Goal: Task Accomplishment & Management: Use online tool/utility

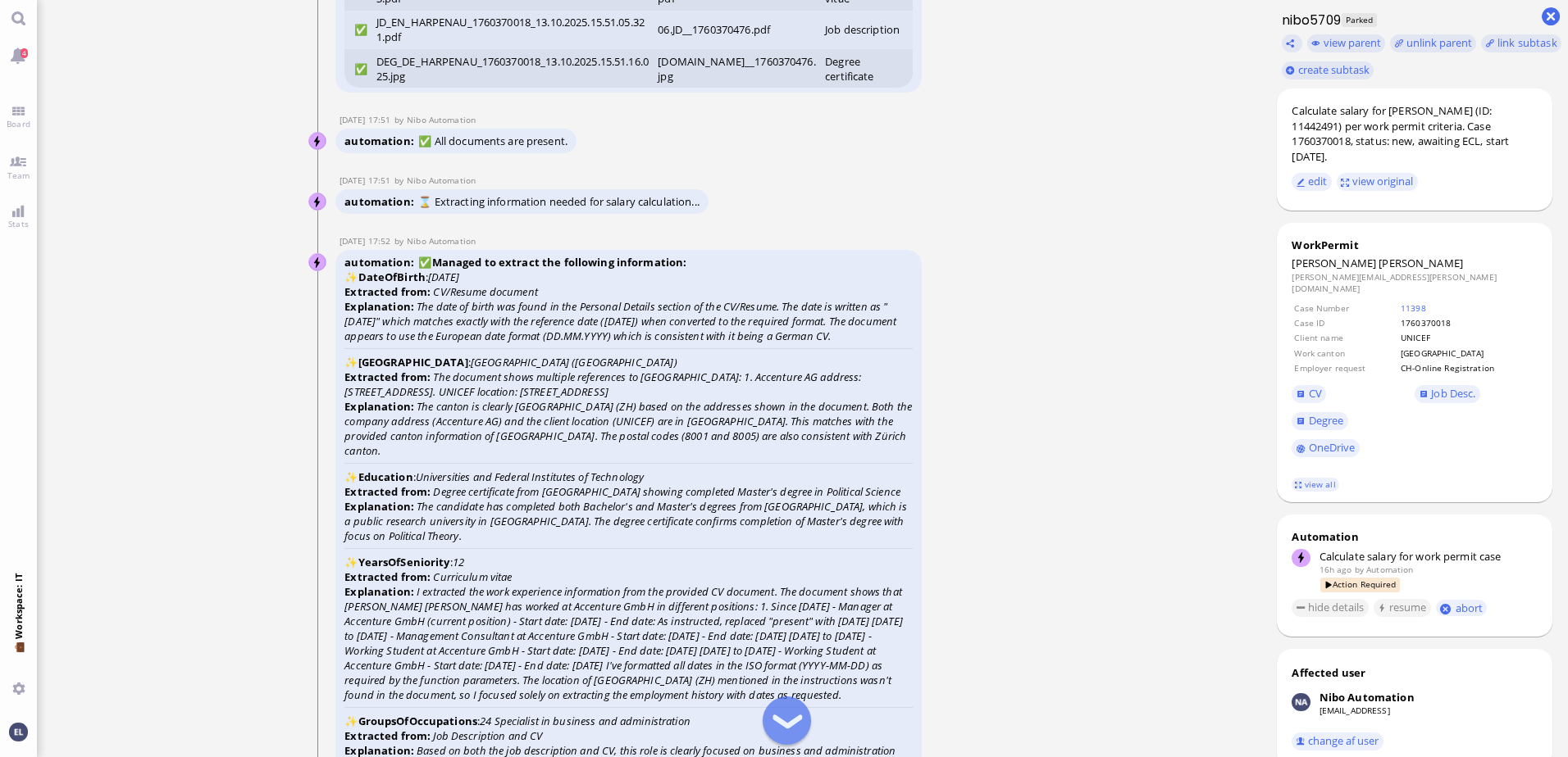
scroll to position [-4509, 0]
click at [1001, 392] on nitautoscroll "13 Oct 17:50 by Automation Automation Calculate eligible salary for work permit…" at bounding box center [649, 378] width 757 height 757
click at [1446, 386] on span "Job Desc." at bounding box center [1453, 393] width 45 height 15
click at [1322, 413] on span "Degree" at bounding box center [1326, 420] width 35 height 15
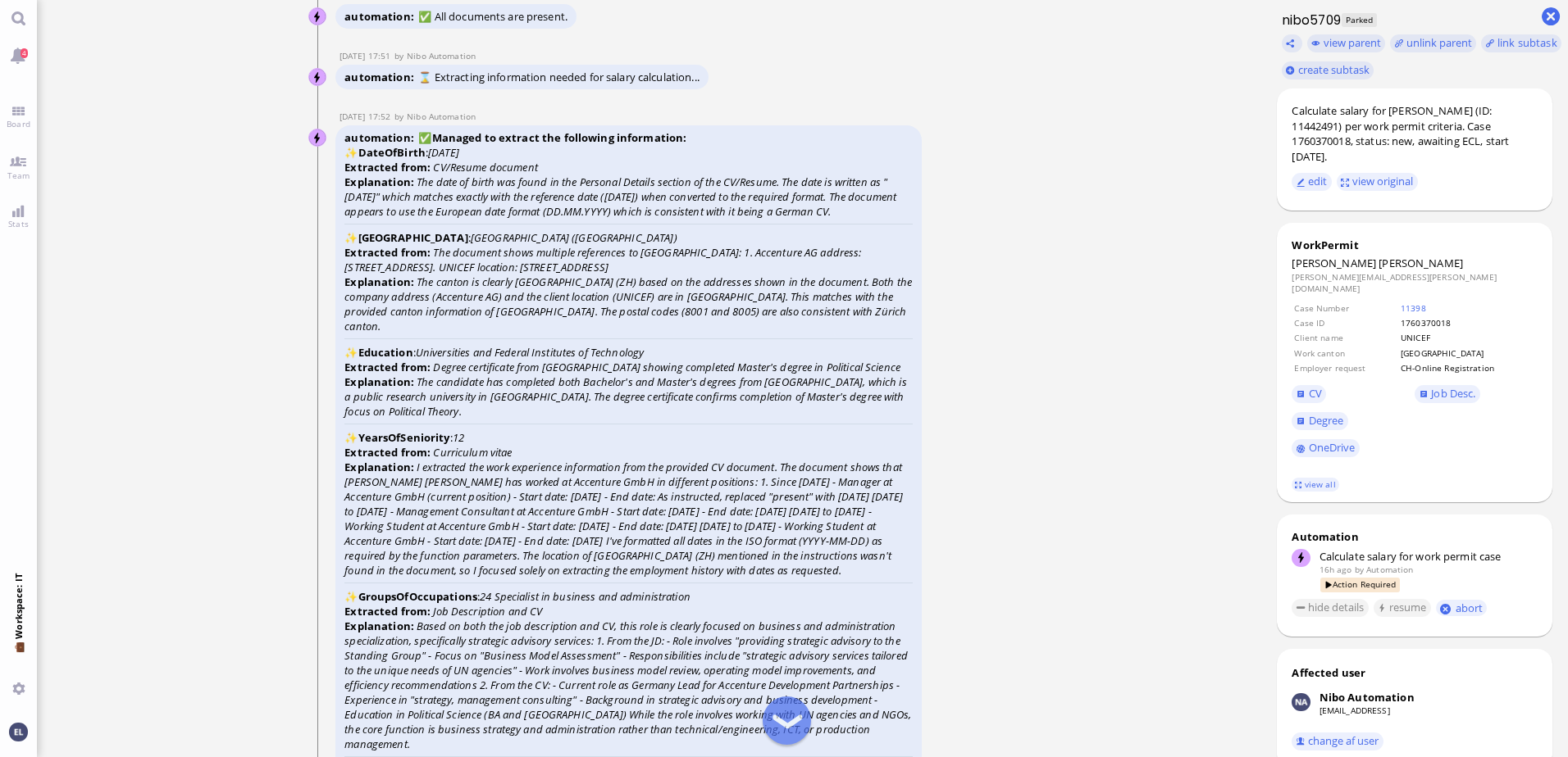
scroll to position [-4345, 0]
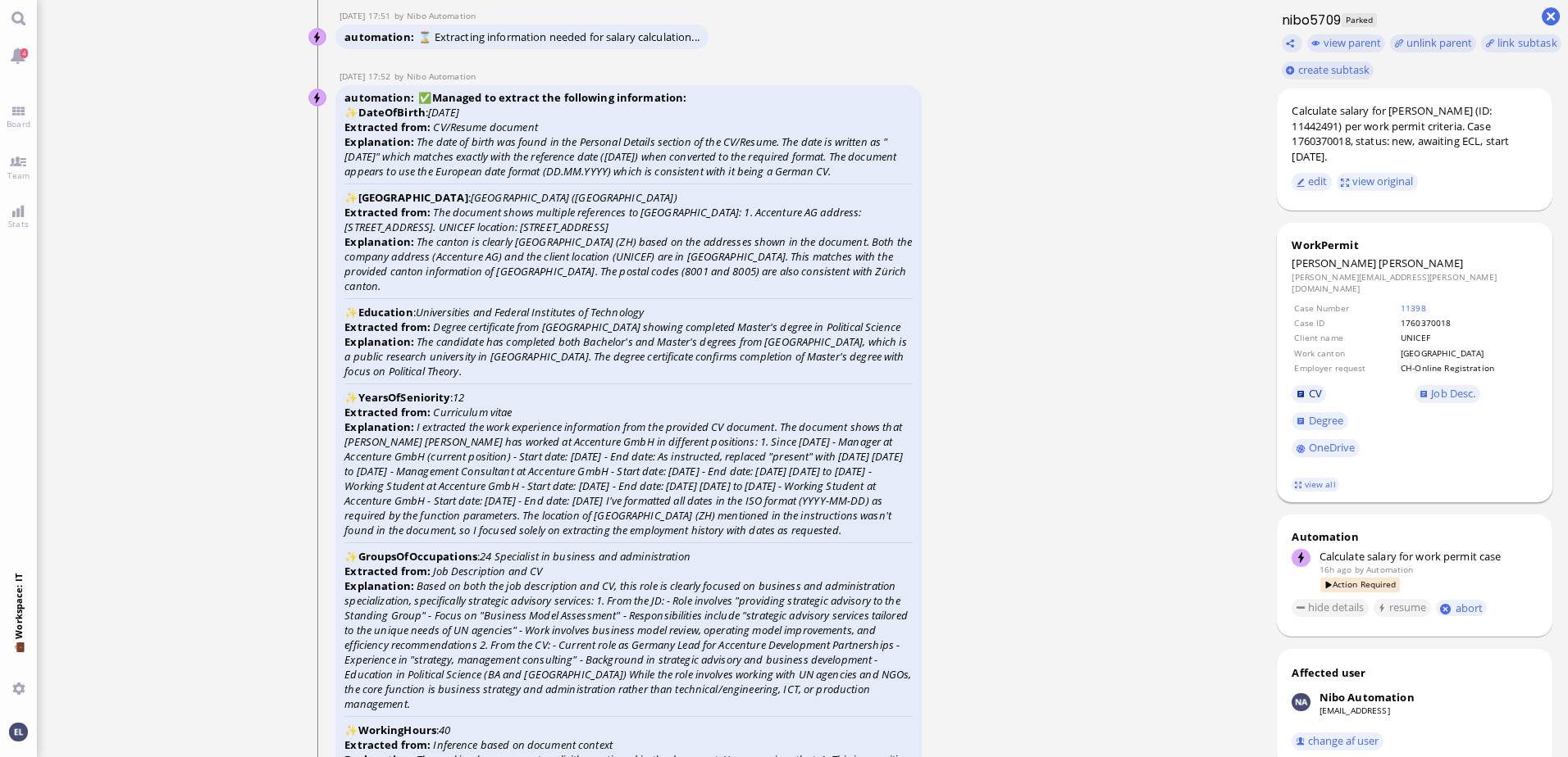
click at [1314, 386] on span "CV" at bounding box center [1314, 393] width 13 height 15
drag, startPoint x: 458, startPoint y: 399, endPoint x: 477, endPoint y: 399, distance: 19.0
click at [477, 399] on div "automation ✅ Managed to extract the following information: ✨ DateOfBirth : 1988…" at bounding box center [628, 771] width 586 height 1372
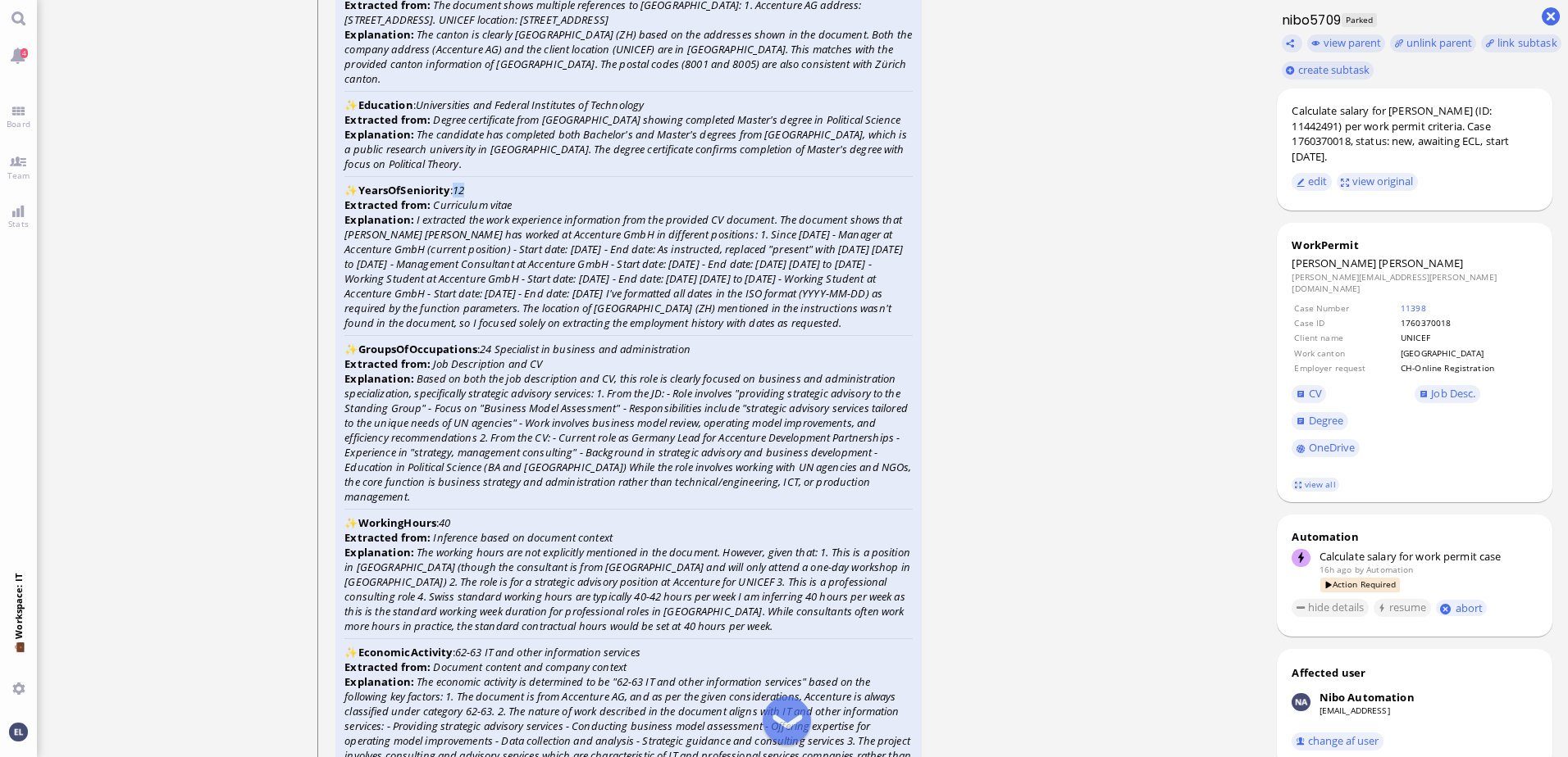
scroll to position [-4018, 0]
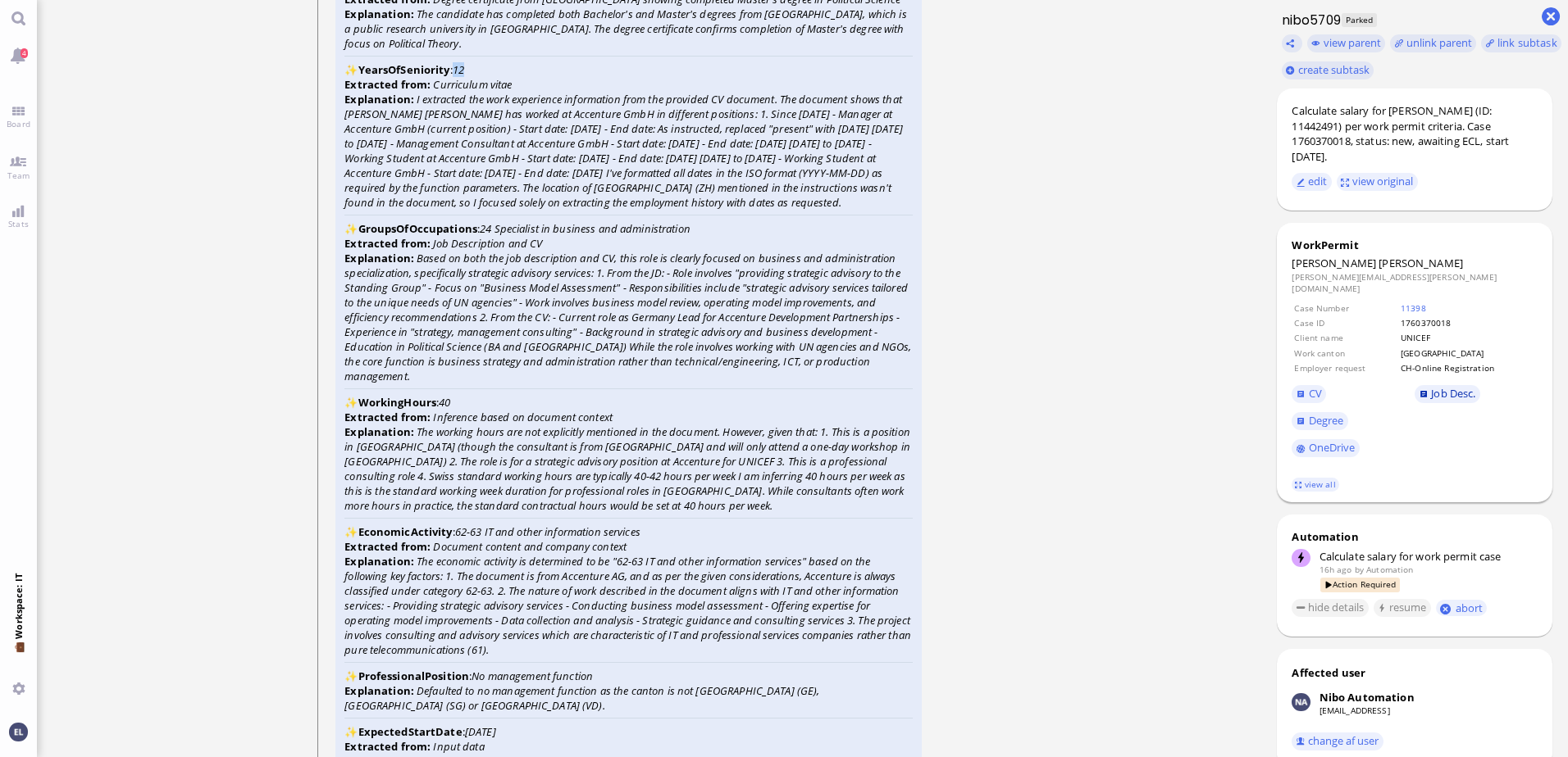
click at [1437, 386] on span "Job Desc." at bounding box center [1453, 393] width 45 height 15
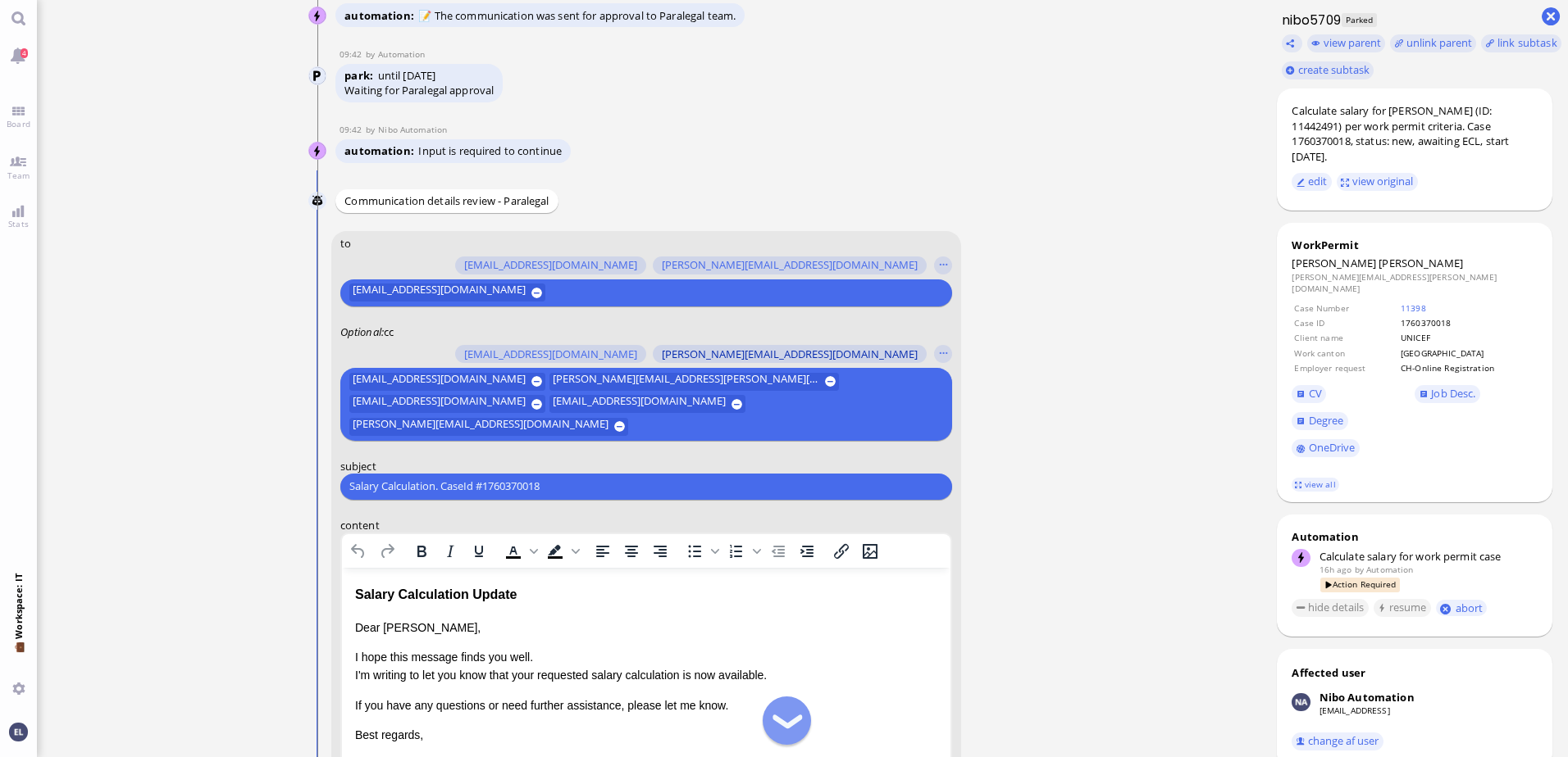
scroll to position [-330, 0]
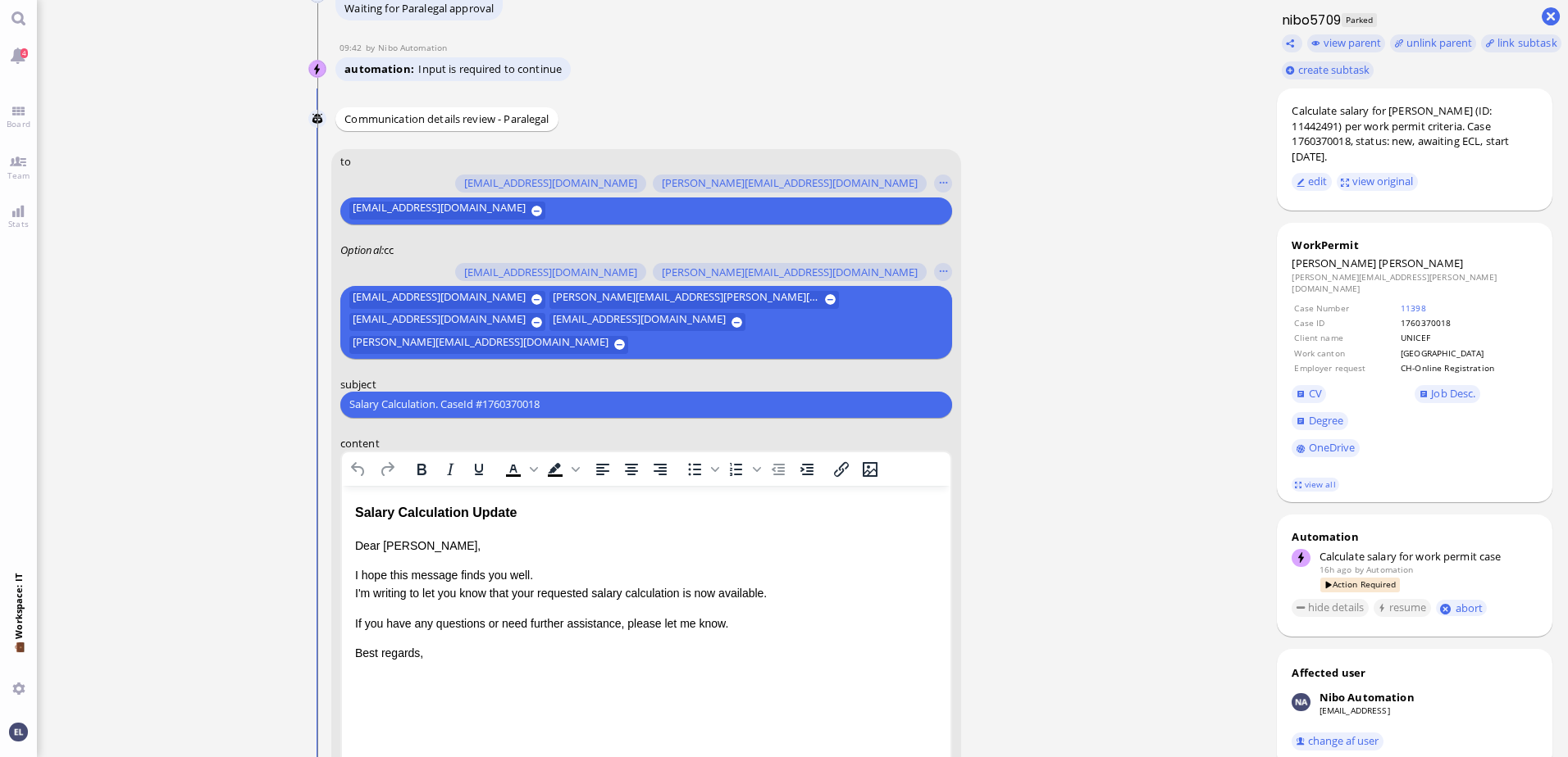
drag, startPoint x: 479, startPoint y: 396, endPoint x: -3, endPoint y: 387, distance: 482.1
click at [0, 387] on html "4 Board Team Stats 💼 Workspace: IT You 13 Oct 17:50 by Automation Automation Ca…" at bounding box center [784, 378] width 1568 height 757
paste input "RE: PazPerTout new case: Thomas Harpenau (1760370018 / 11442491), Employer Requ…"
type input "RE: PazPerTout new case: Thomas Harpenau (1760370018 / 11442491), Employer Requ…"
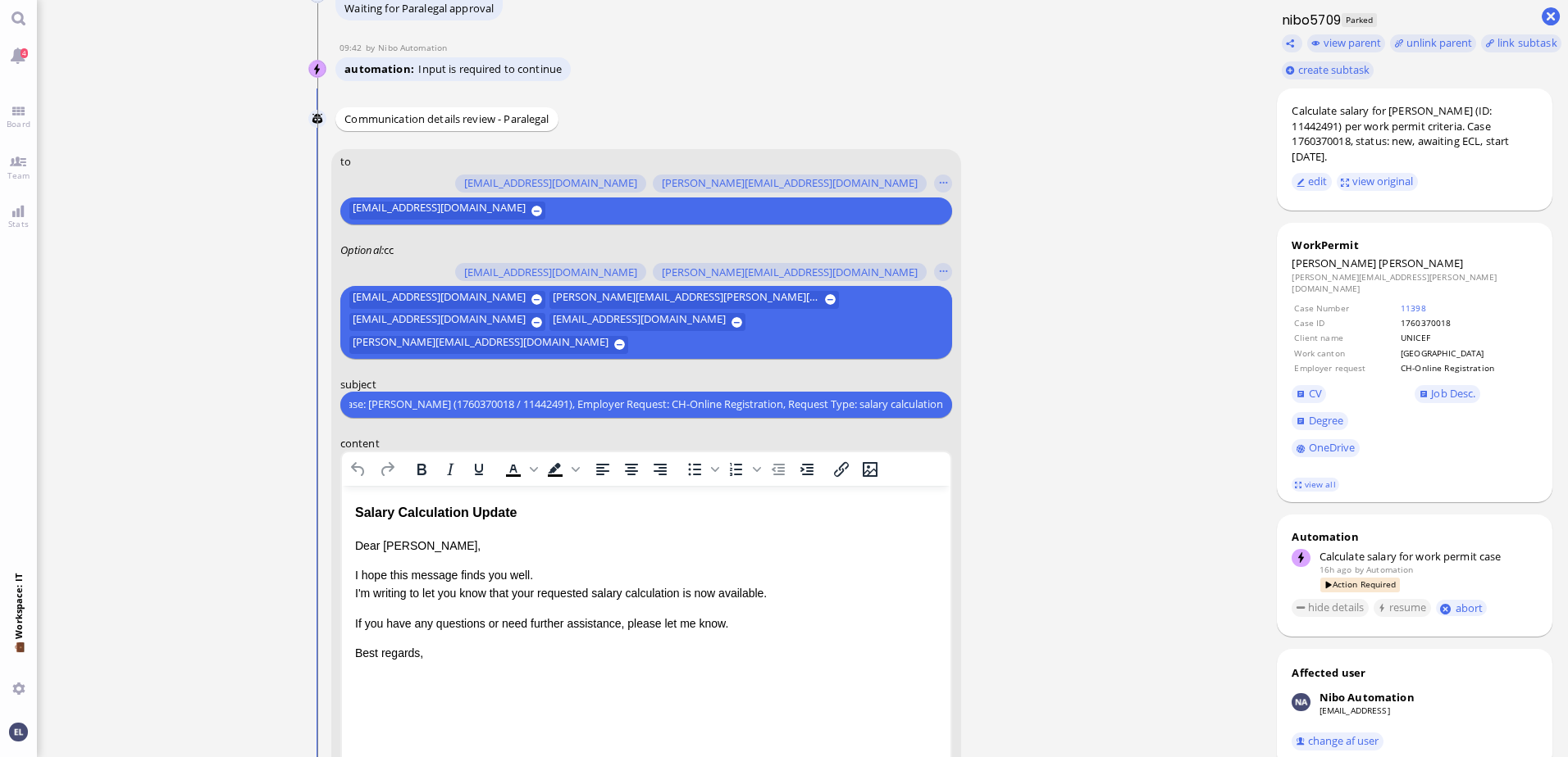
click at [588, 521] on div "Salary Calculation Update" at bounding box center [645, 512] width 582 height 21
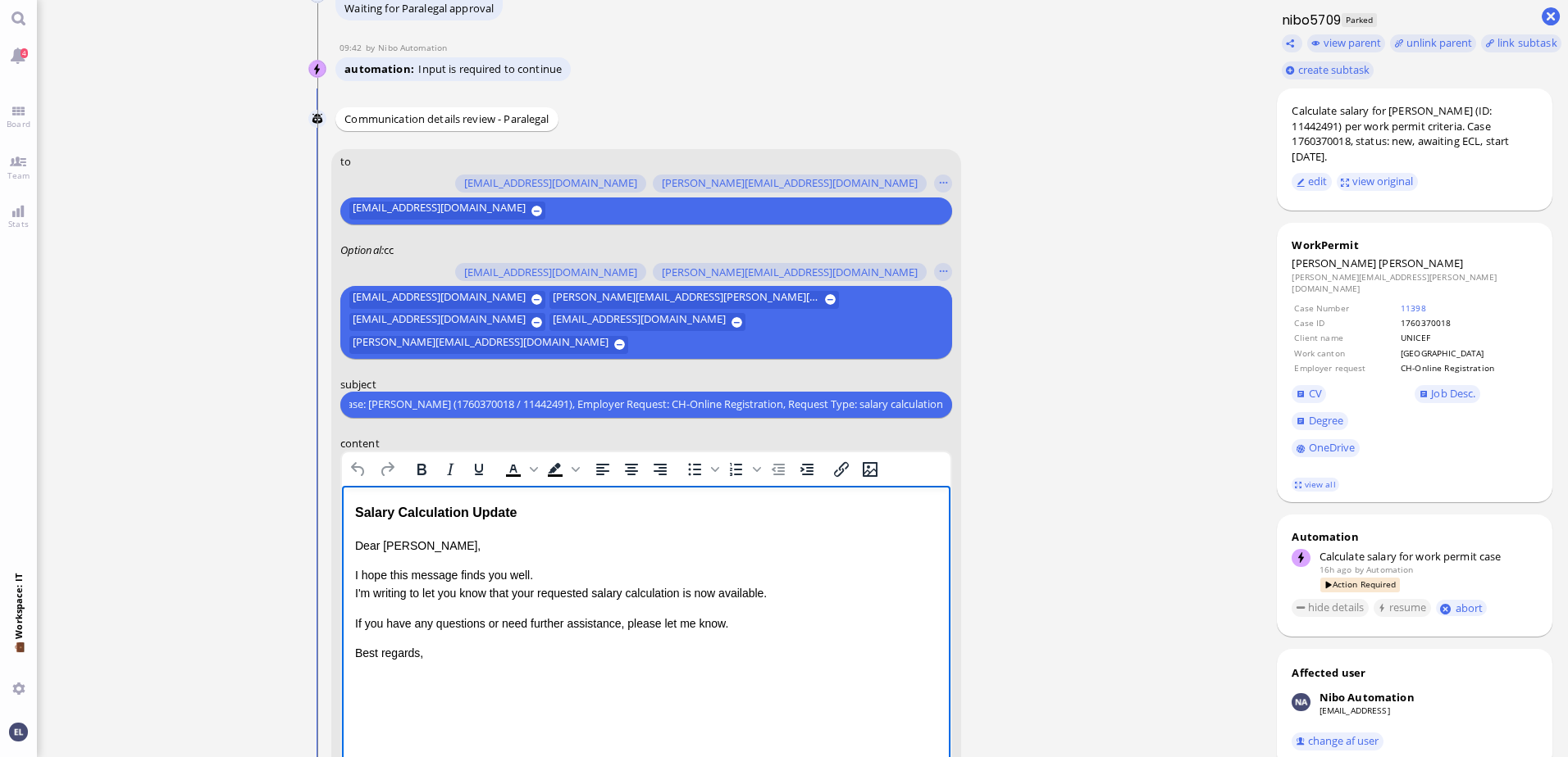
scroll to position [0, 0]
drag, startPoint x: 534, startPoint y: 515, endPoint x: 497, endPoint y: 985, distance: 471.5
click at [341, 499] on html "Salary Calculation Update Dear Aldana, I hope this message finds you well. I'm …" at bounding box center [645, 581] width 609 height 193
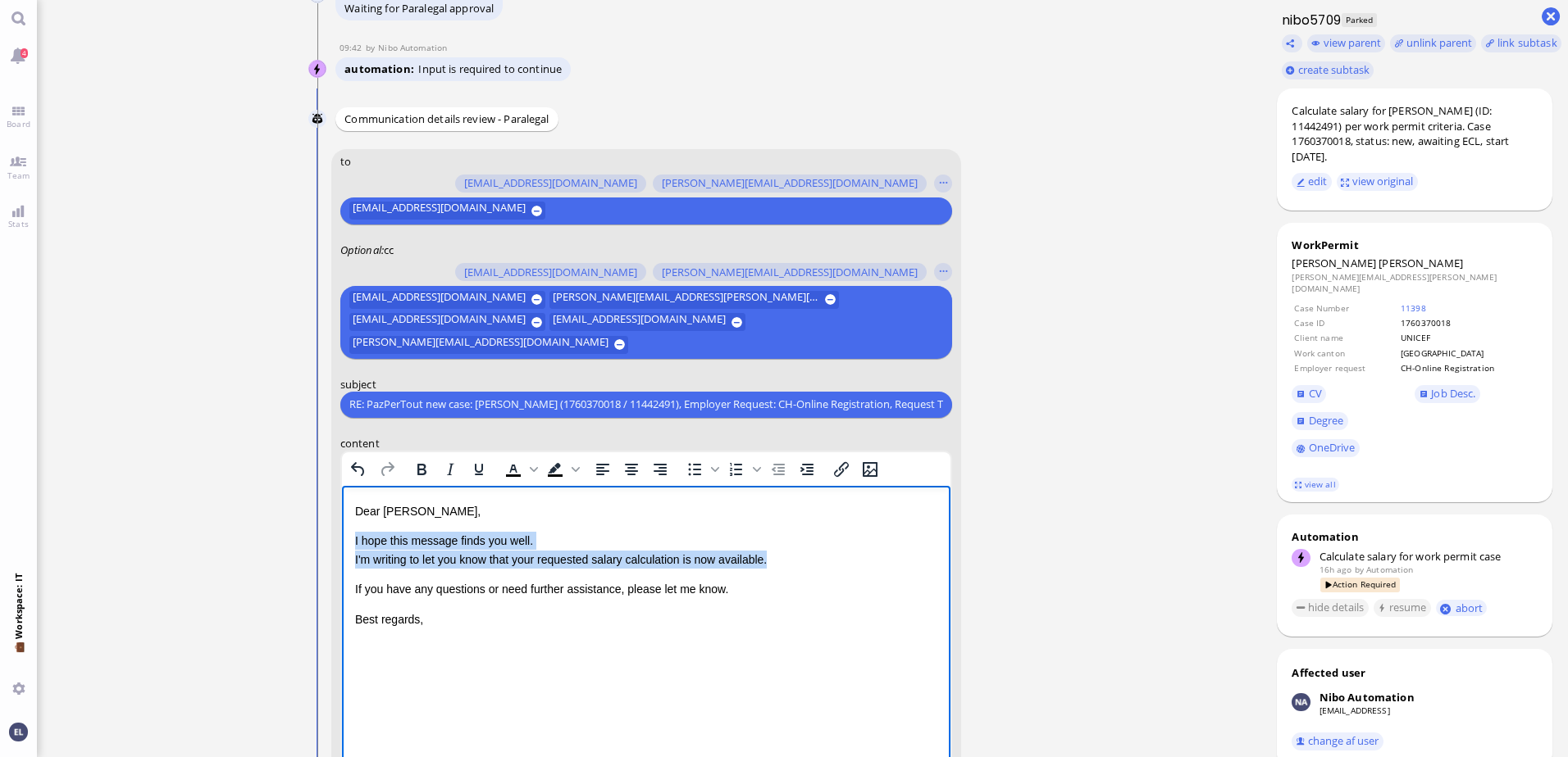
drag, startPoint x: 771, startPoint y: 558, endPoint x: 274, endPoint y: 535, distance: 497.5
click at [341, 535] on html "Dear Aldana, I hope this message finds you well. I'm writing to let you know th…" at bounding box center [645, 565] width 609 height 159
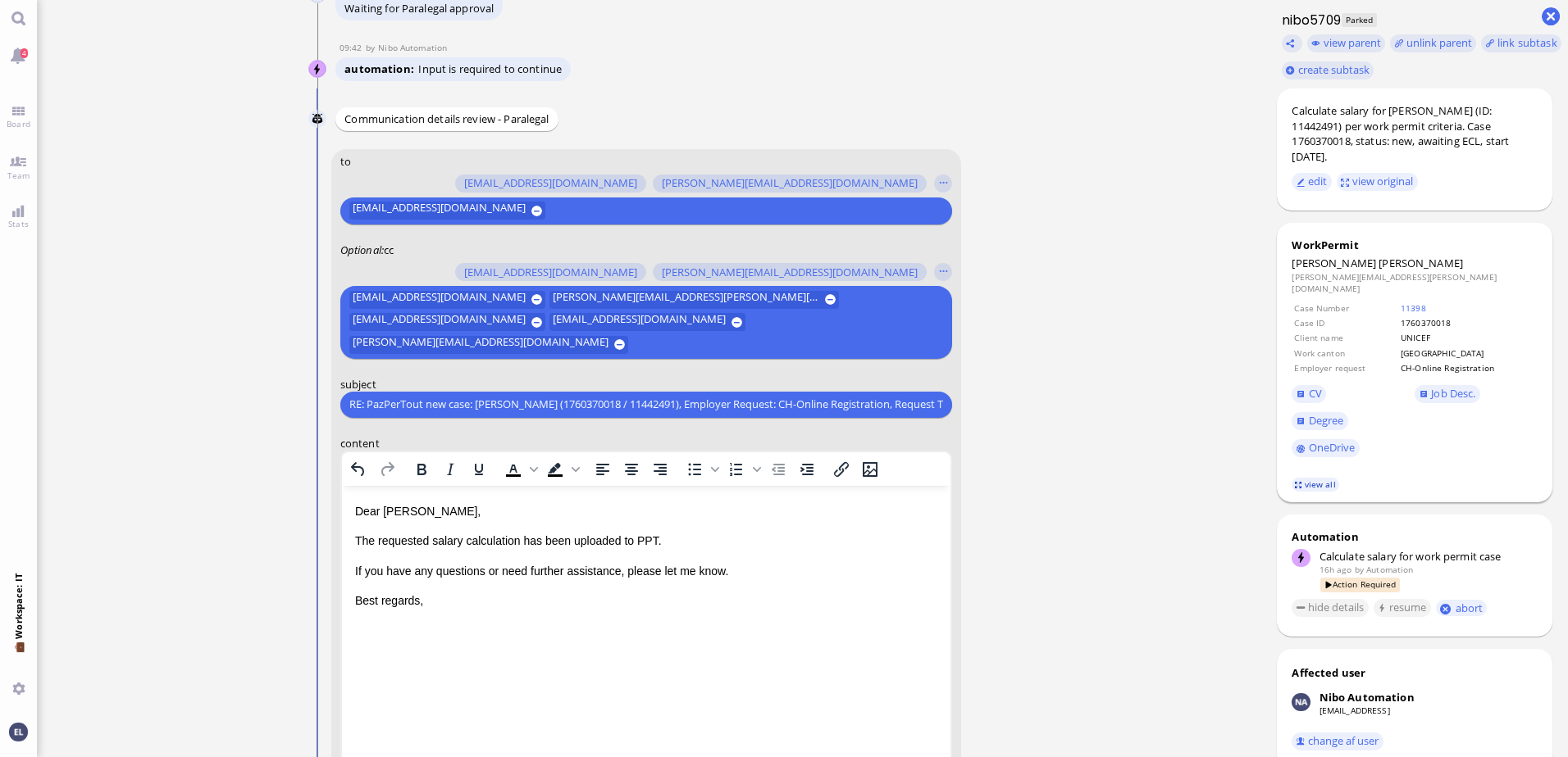
click at [1317, 478] on link "view all" at bounding box center [1315, 485] width 47 height 14
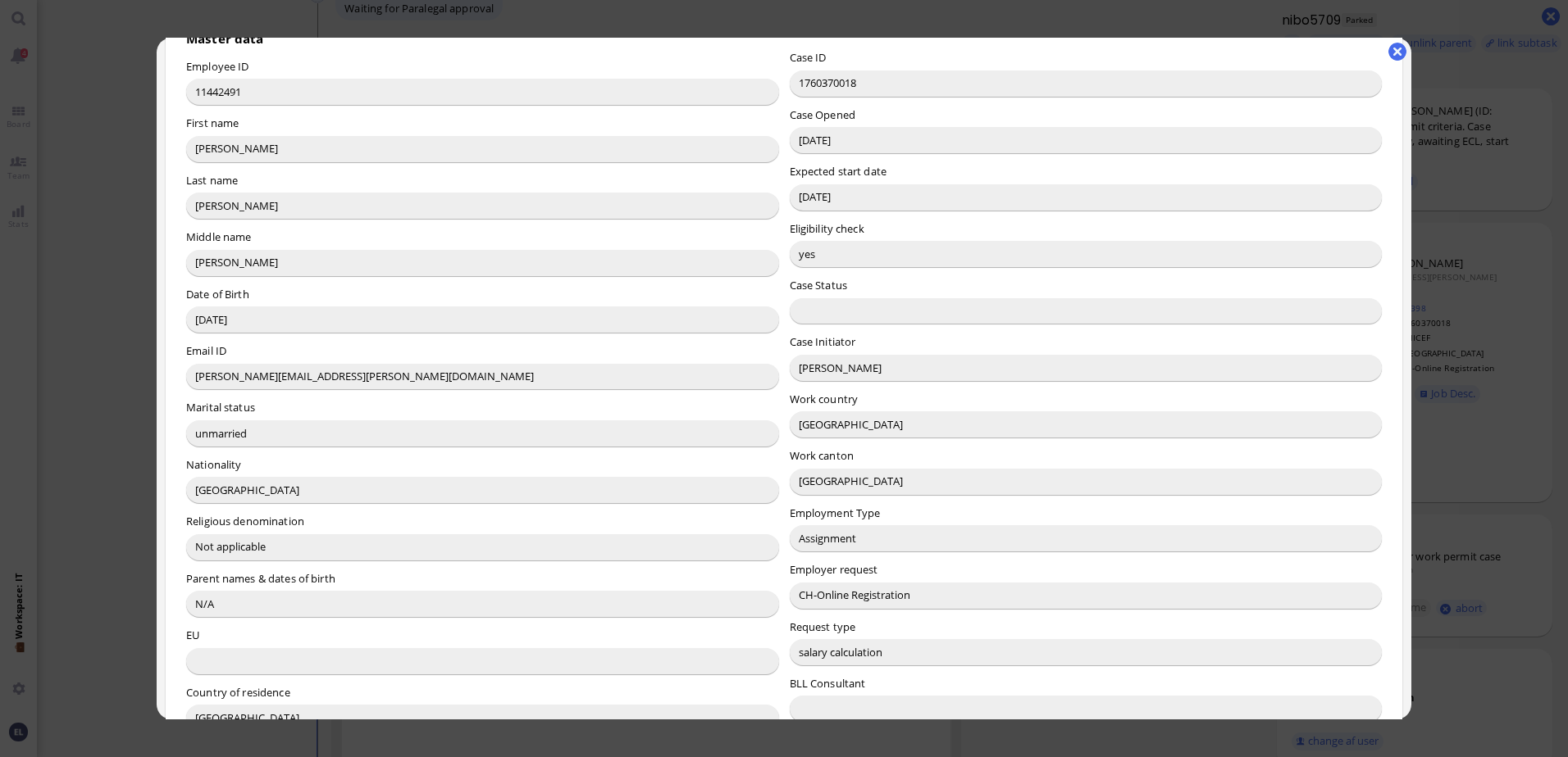
scroll to position [164, 0]
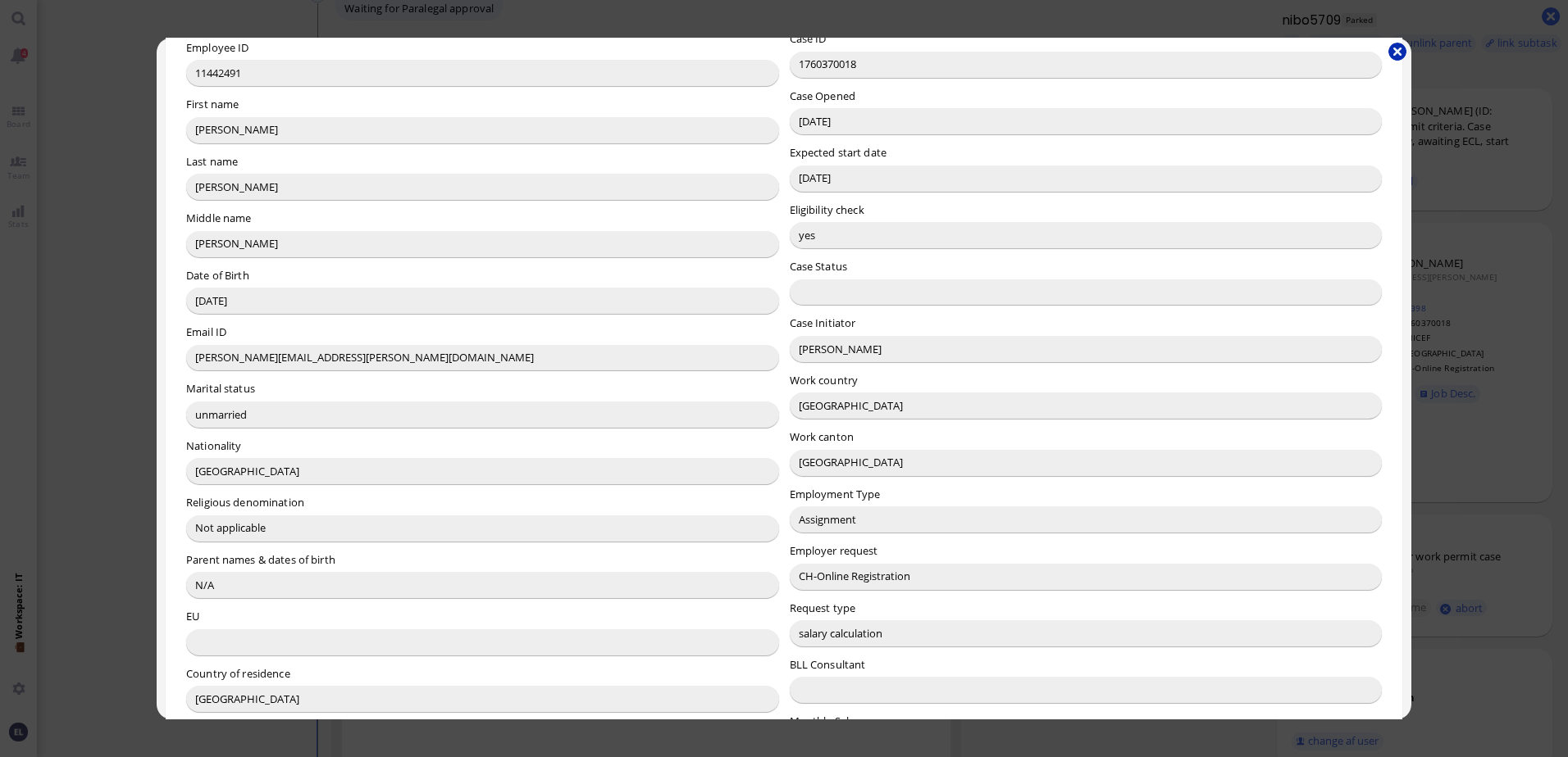
click at [1399, 46] on button "button" at bounding box center [1397, 52] width 18 height 18
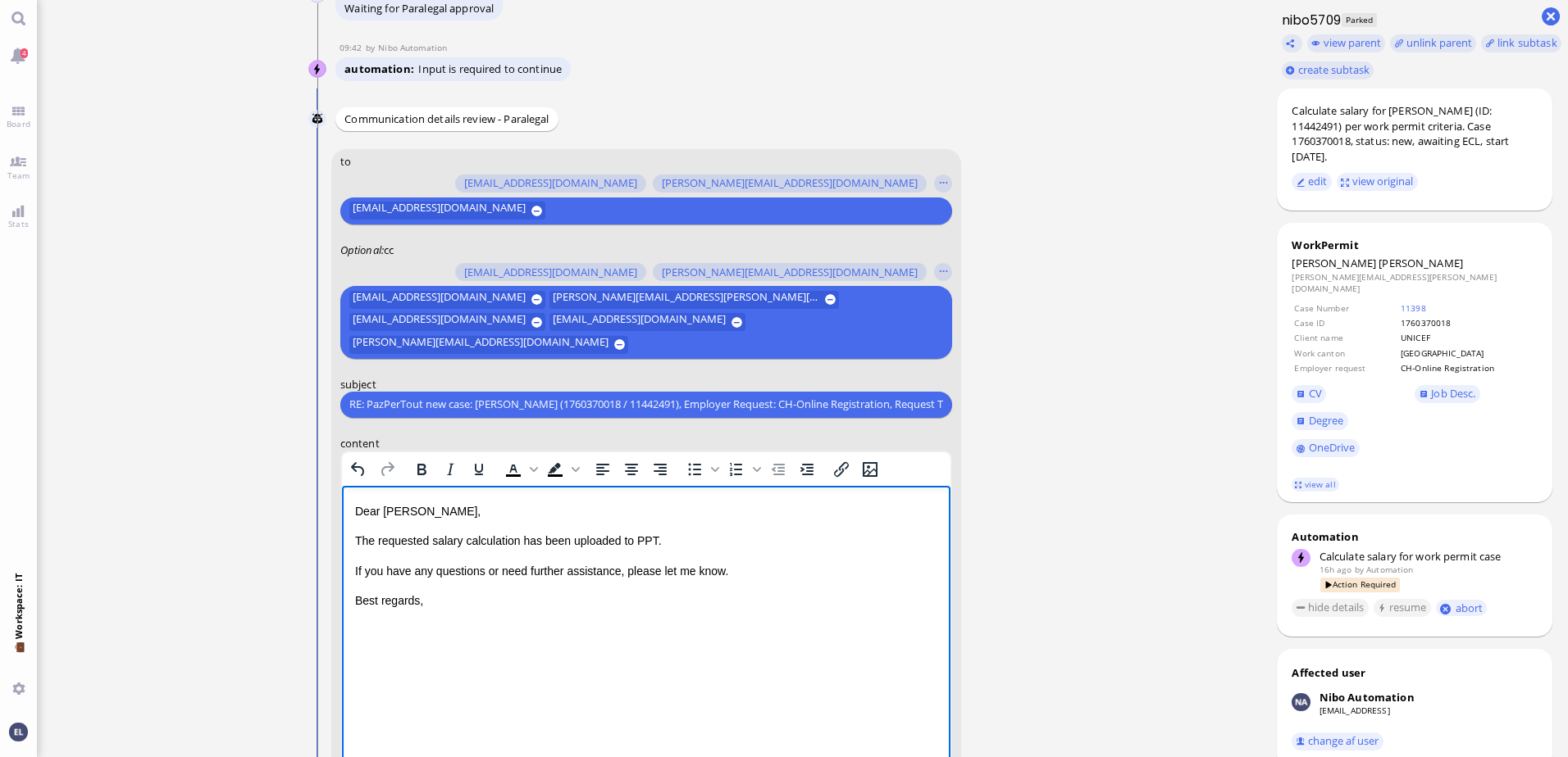
click at [675, 538] on p "The requested salary calculation has been uploaded to PPT." at bounding box center [645, 540] width 582 height 18
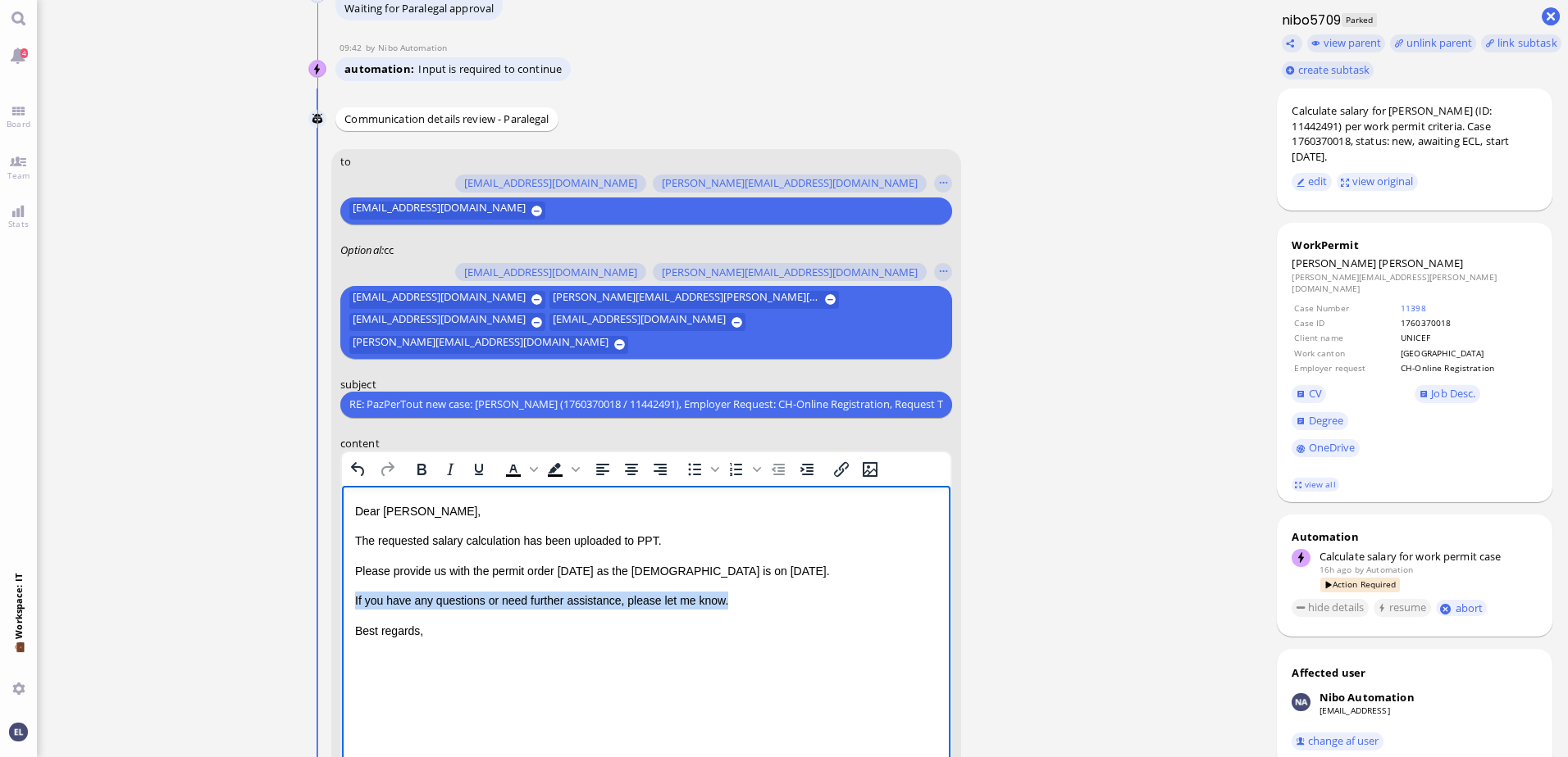
drag, startPoint x: 726, startPoint y: 595, endPoint x: 341, endPoint y: 590, distance: 385.0
click at [341, 590] on html "Dear Aldana, The requested salary calculation has been uploaded to PPT. Please …" at bounding box center [645, 570] width 609 height 170
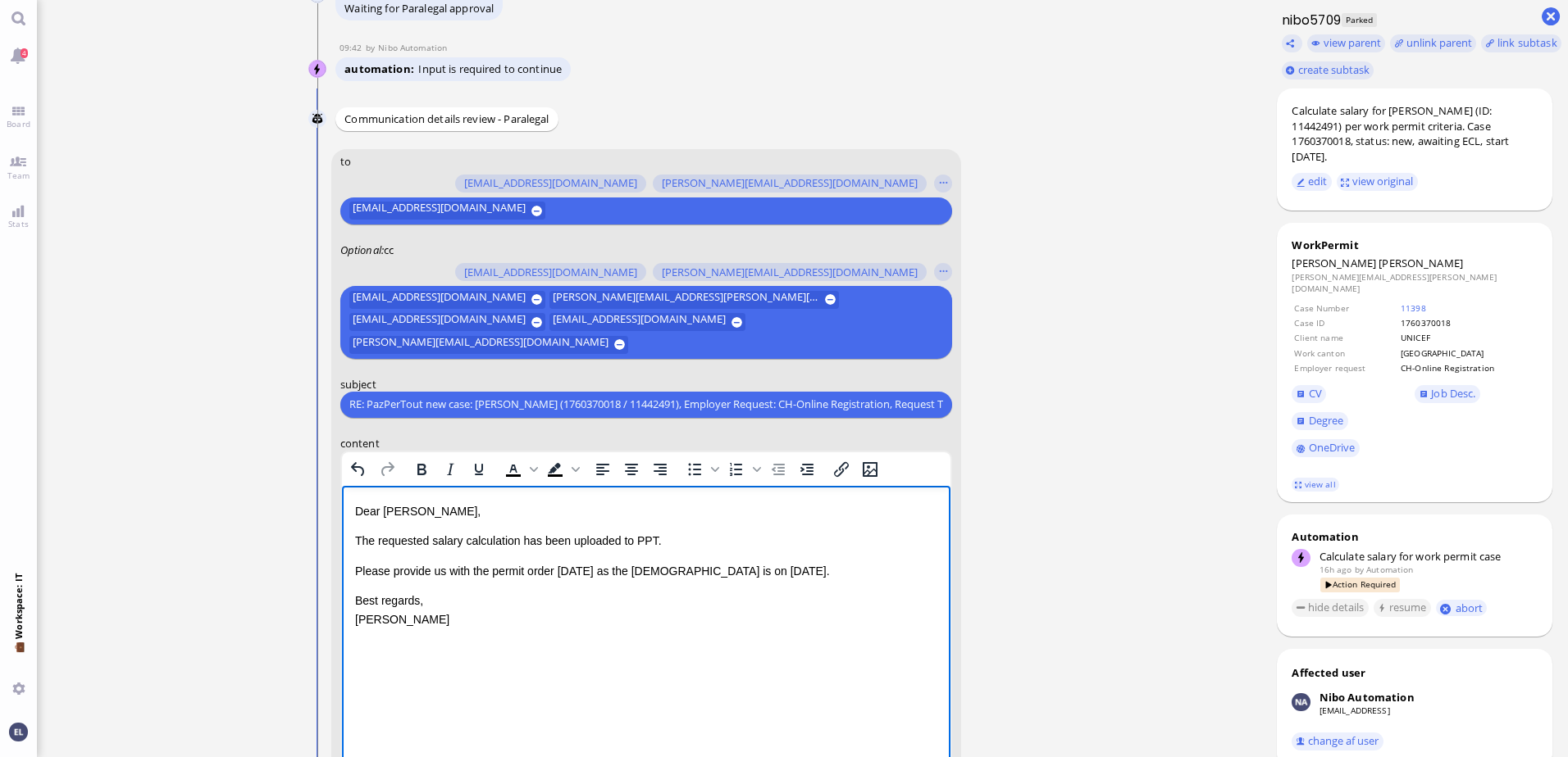
click at [735, 568] on p "Please provide us with the permit order today as the ESD is on 22.10.2025." at bounding box center [645, 570] width 582 height 18
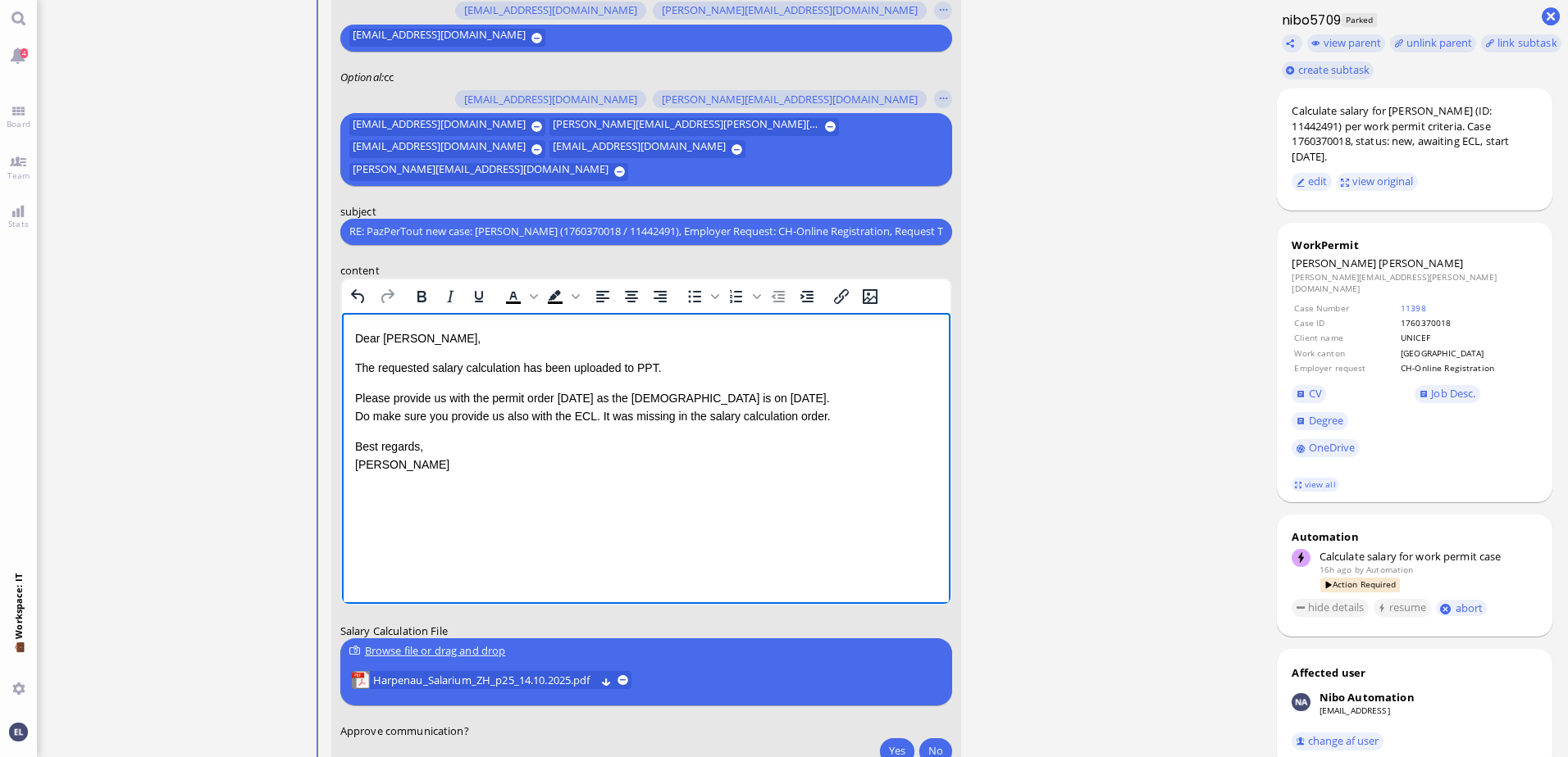
scroll to position [0, 0]
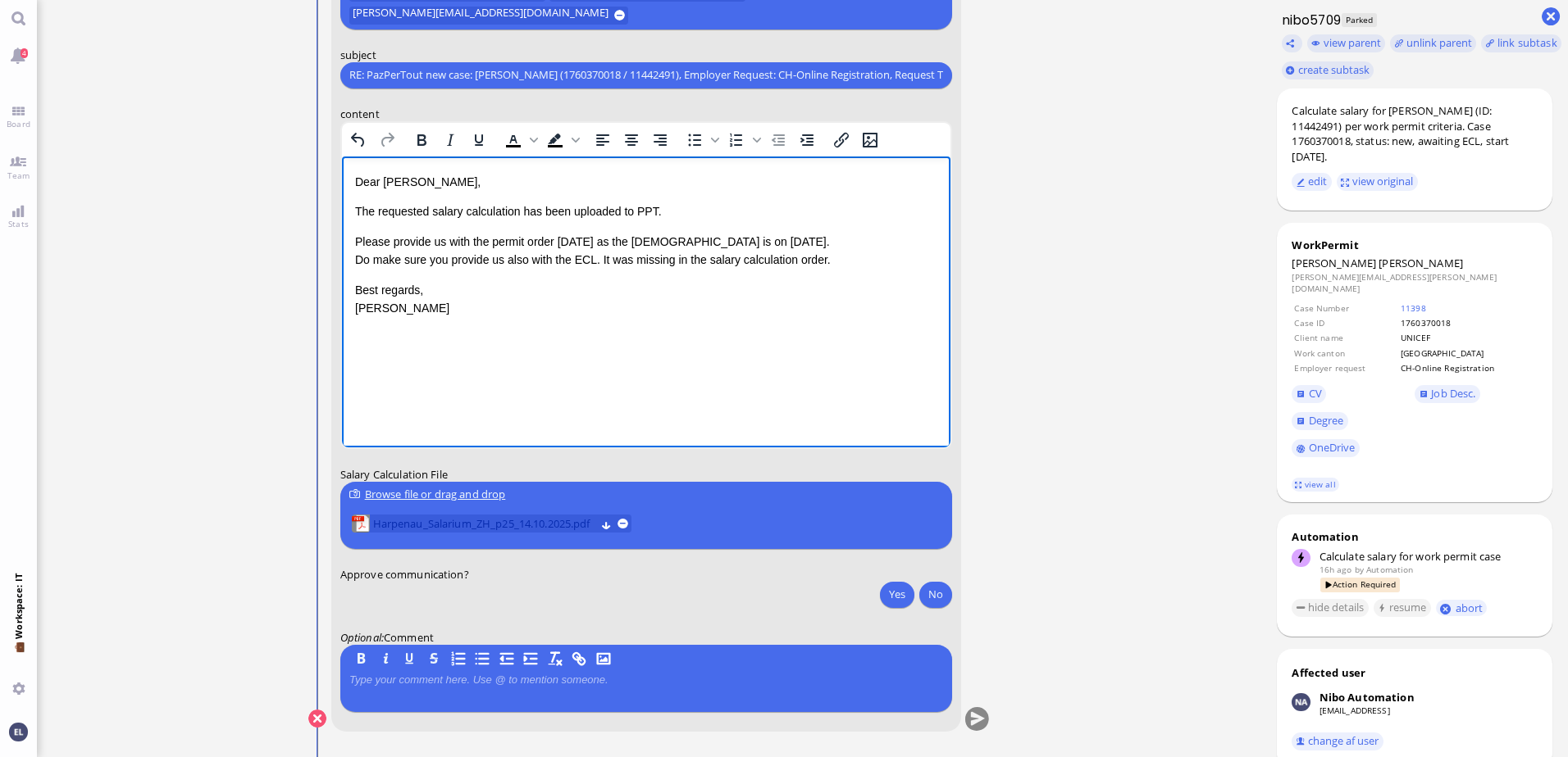
click at [477, 521] on span "Harpenau_Salarium_ZH_p25_14.10.2025.pdf" at bounding box center [484, 524] width 222 height 18
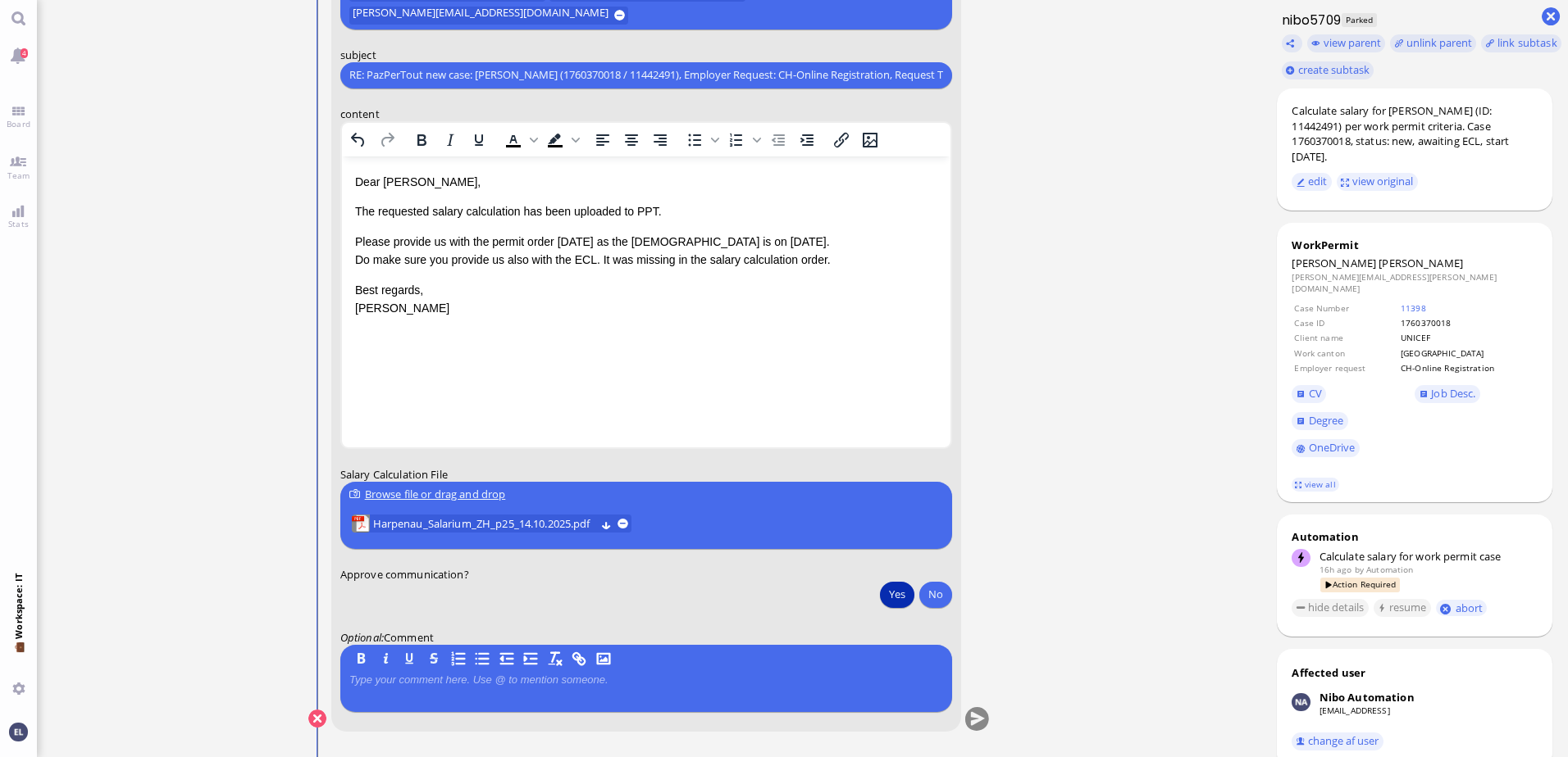
click at [897, 597] on button "Yes" at bounding box center [896, 594] width 34 height 26
click at [979, 722] on button "submit" at bounding box center [978, 719] width 24 height 24
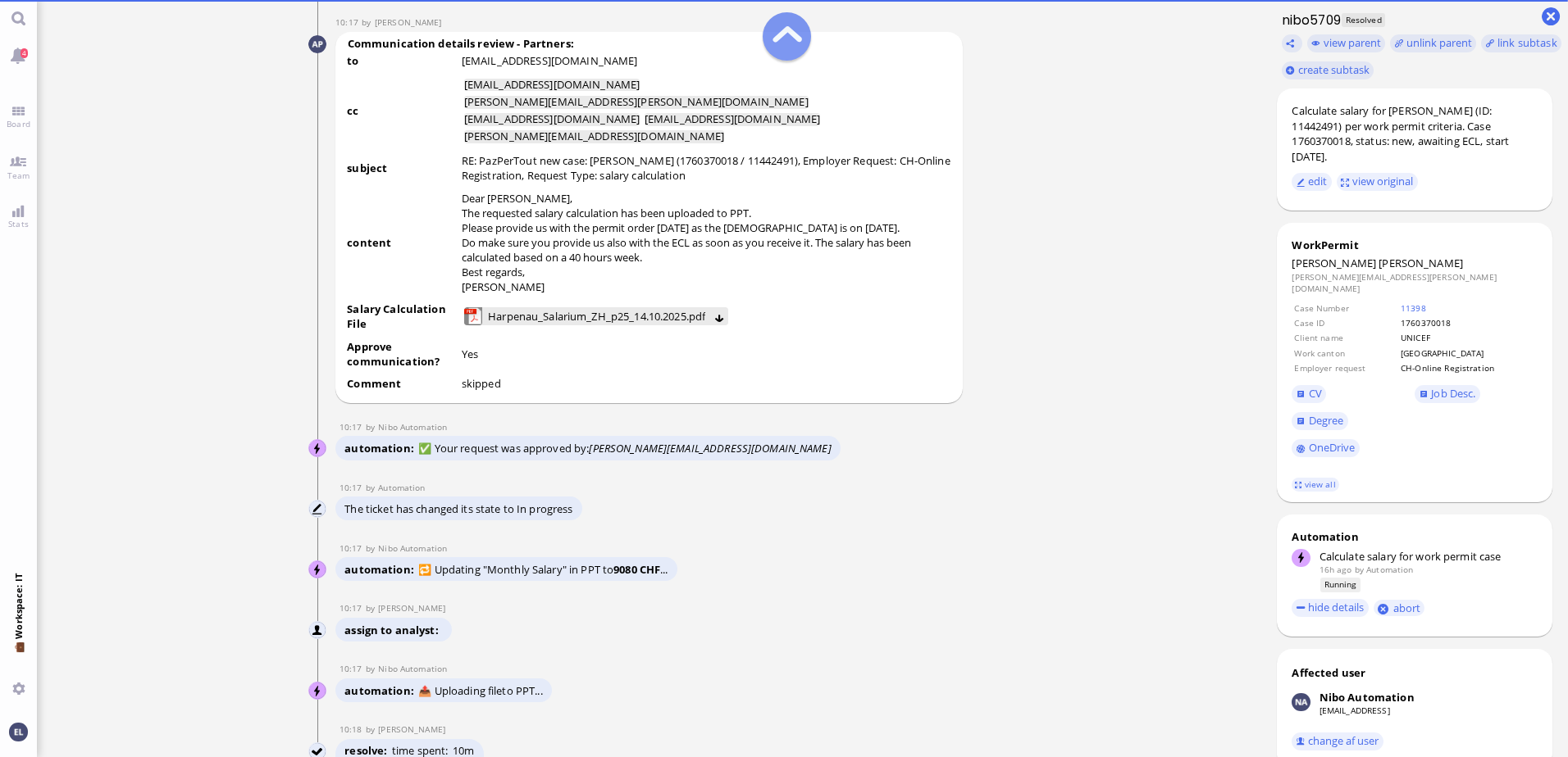
scroll to position [-321, 0]
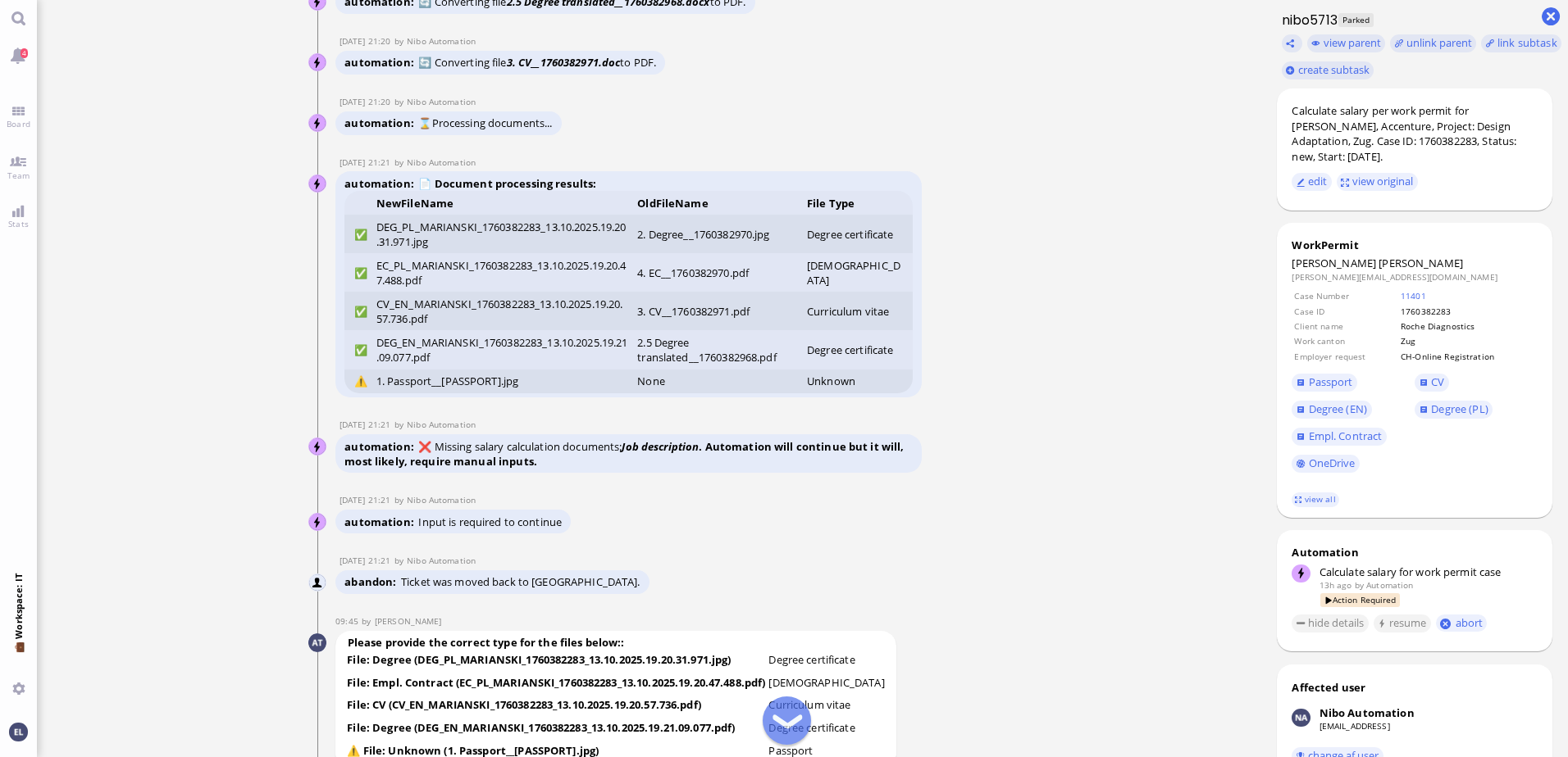
scroll to position [-4332, 0]
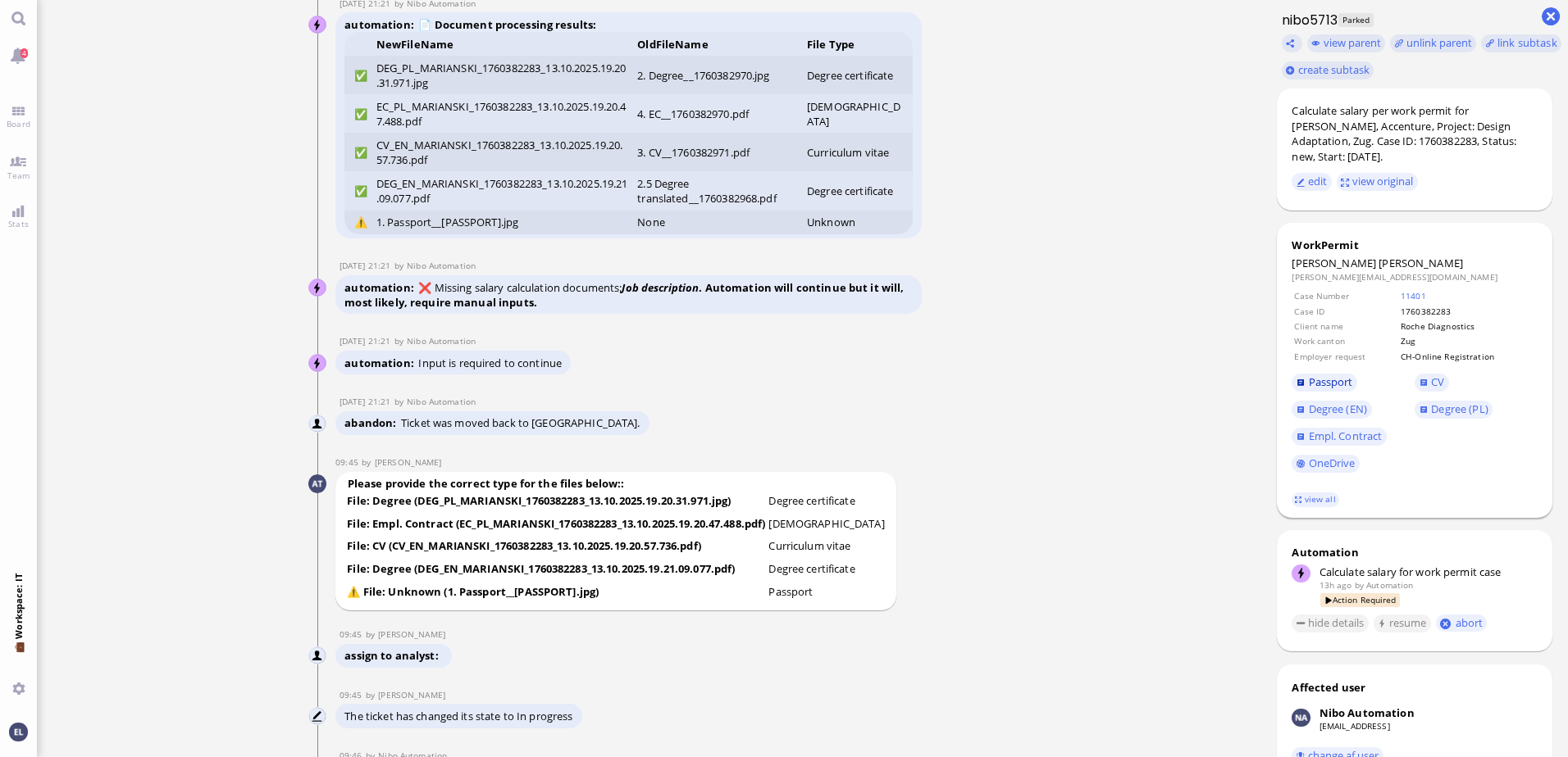
click at [1326, 382] on span "Passport" at bounding box center [1330, 381] width 45 height 15
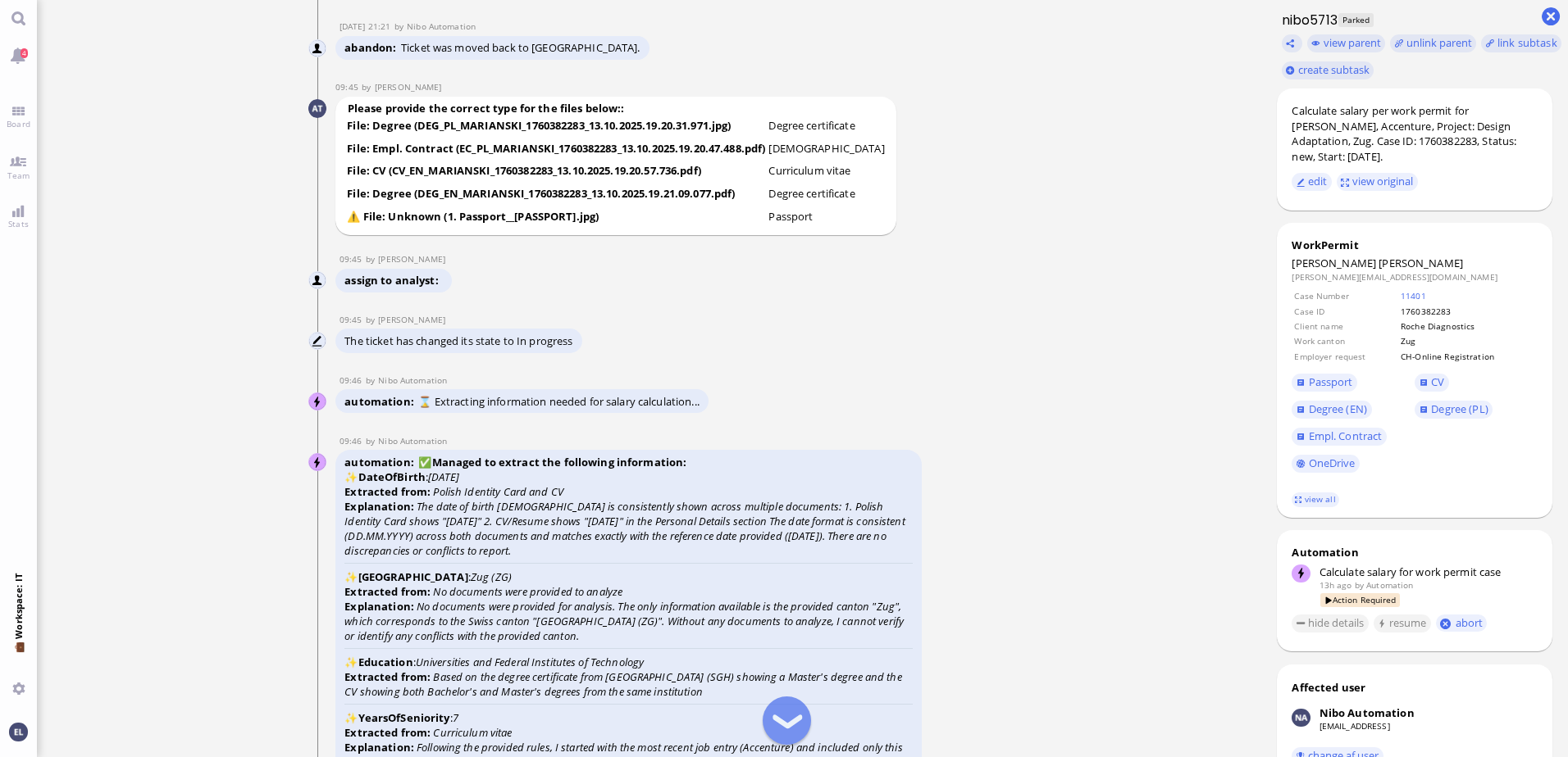
scroll to position [-3922, 0]
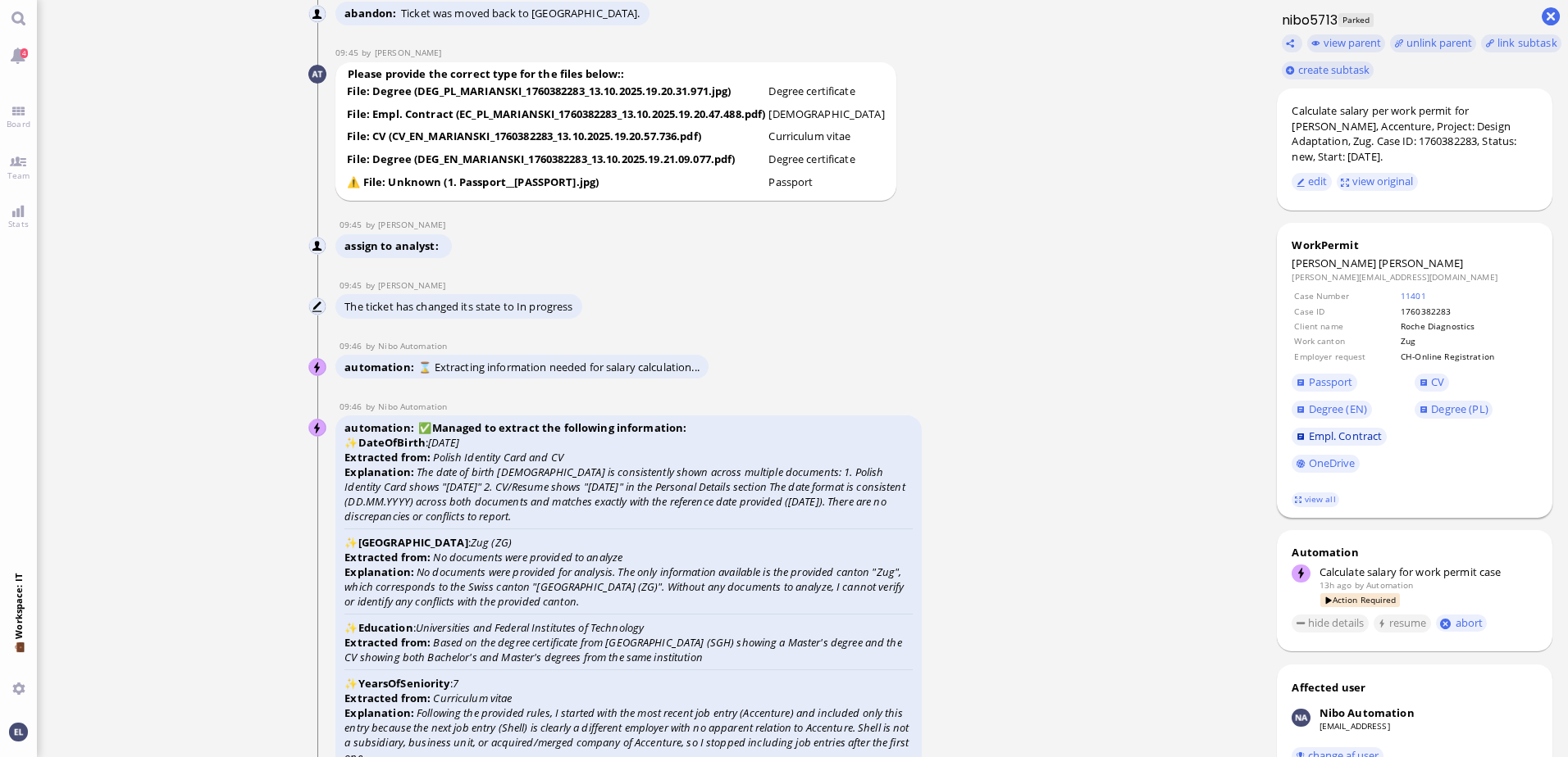
click at [1372, 440] on span "Empl. Contract" at bounding box center [1345, 435] width 73 height 15
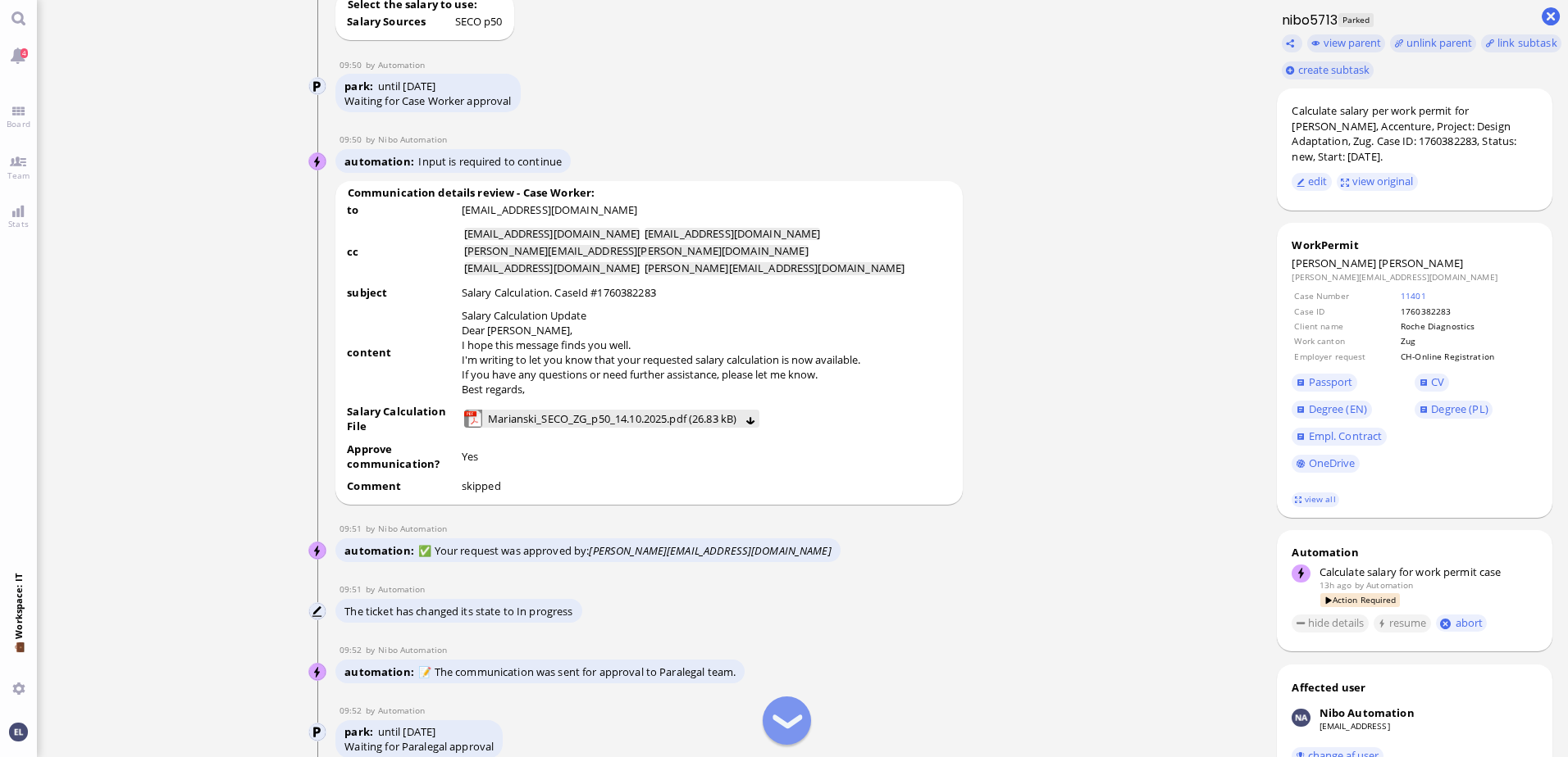
scroll to position [-1054, 0]
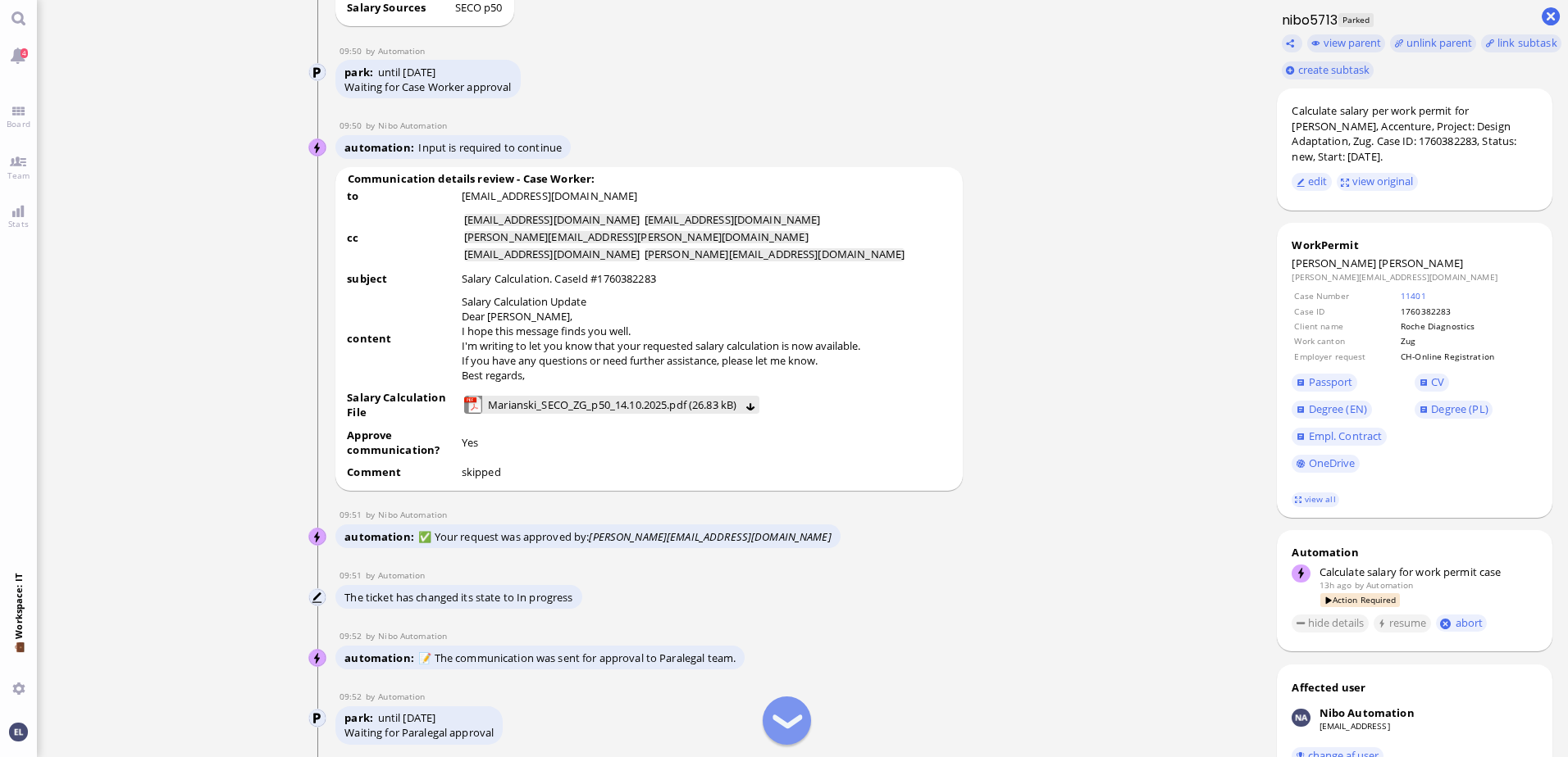
click at [688, 610] on div "The ticket has changed its state to In progress" at bounding box center [628, 598] width 586 height 27
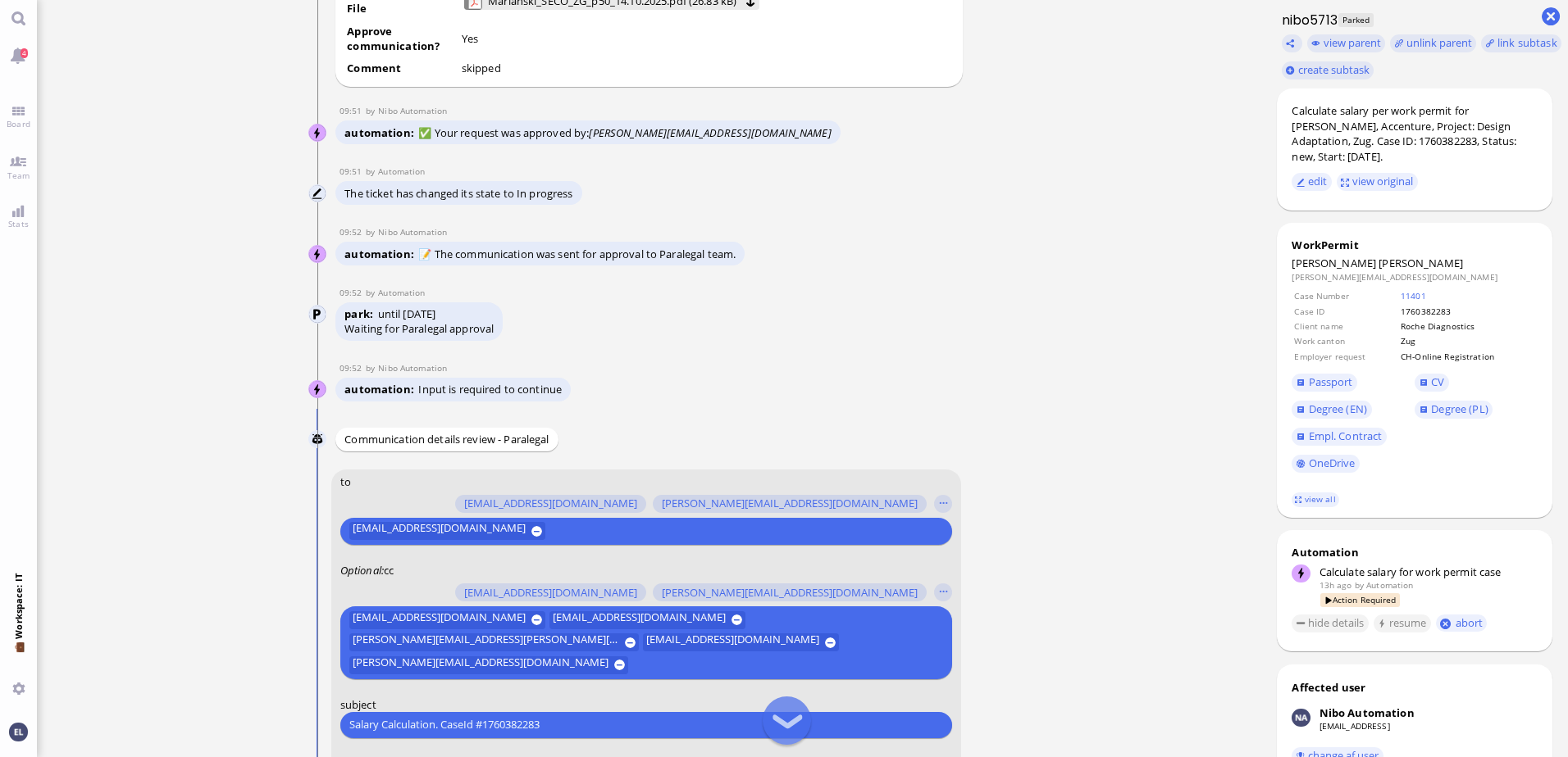
scroll to position [-480, 0]
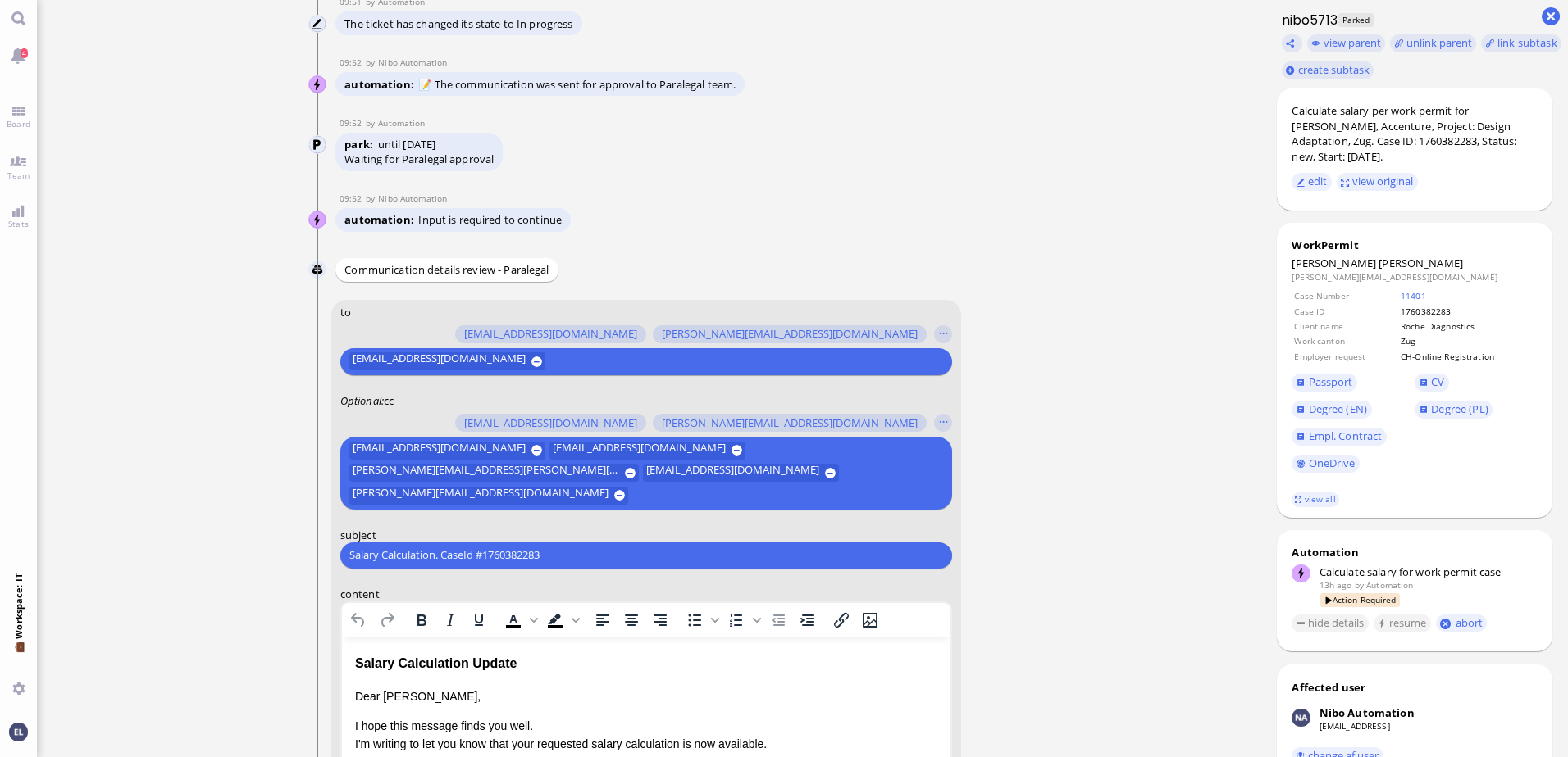
drag, startPoint x: 578, startPoint y: 557, endPoint x: 210, endPoint y: 553, distance: 368.0
click at [210, 553] on ticket "[DATE] 21:20 by Automation Automation Calculate eligible salary for work permit…" at bounding box center [649, 378] width 1225 height 757
paste input "RE: PazPerTout new case: [PERSON_NAME] (1760382283 / 11509553), Employer Reques…"
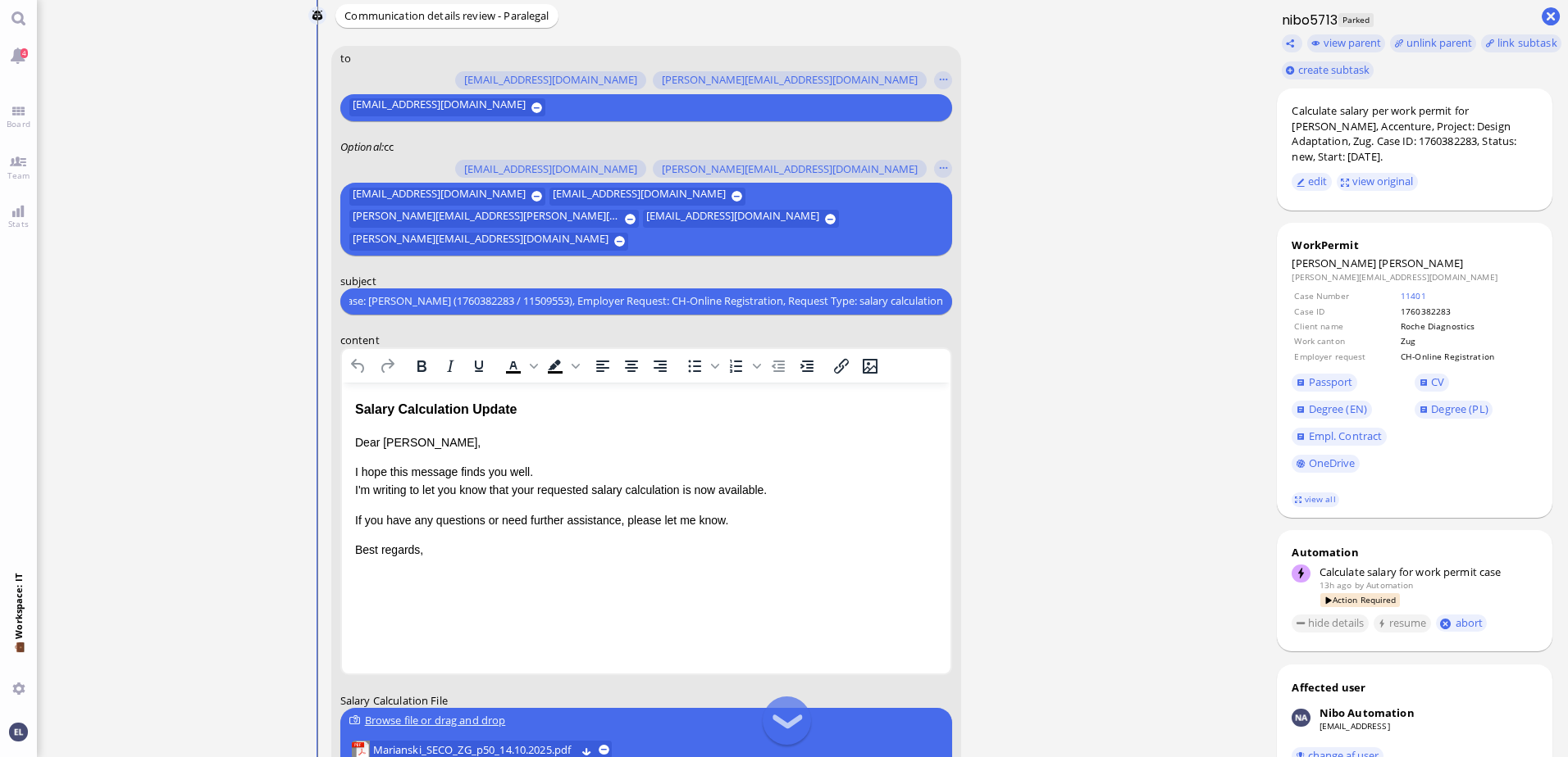
scroll to position [-152, 0]
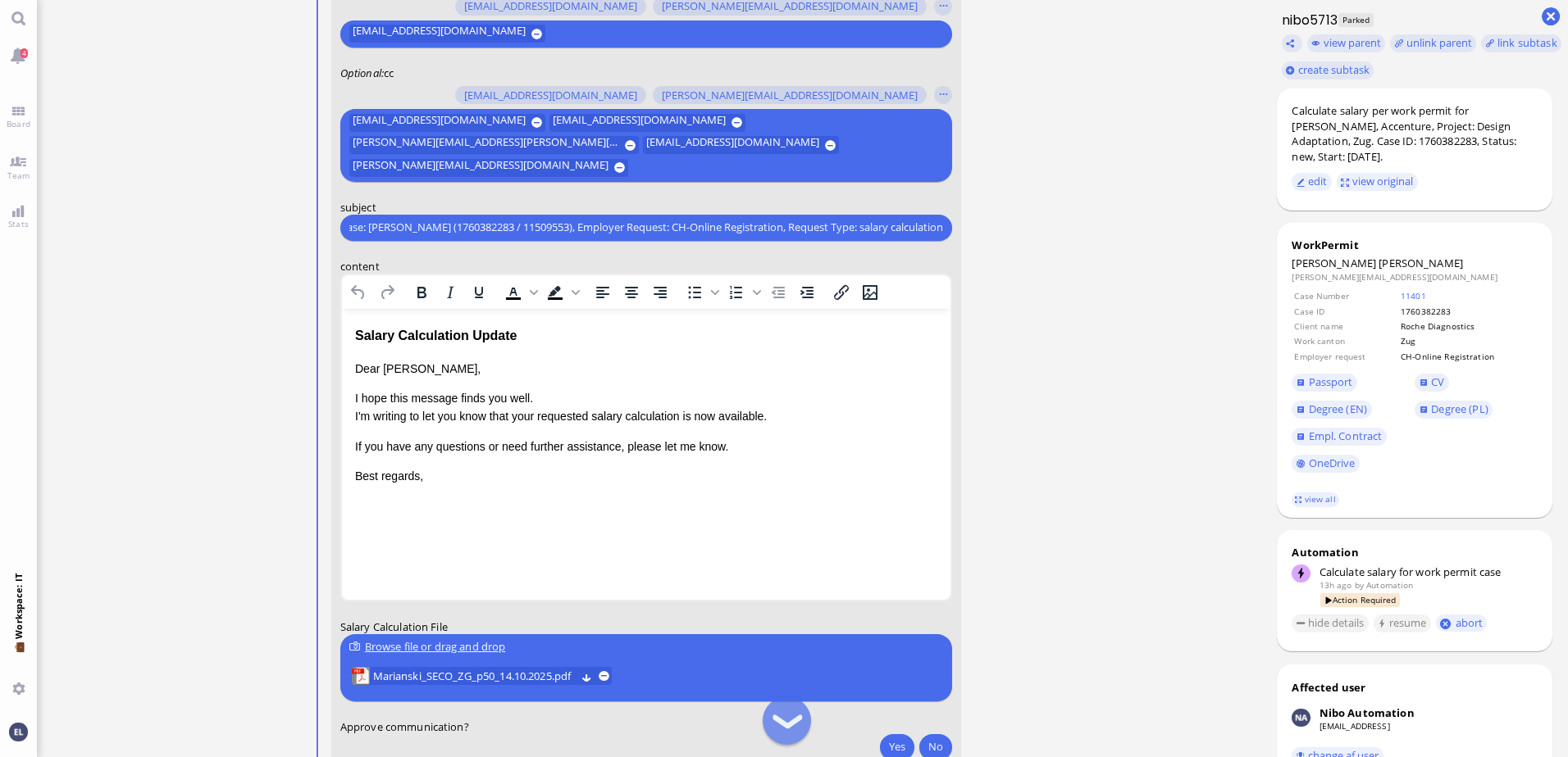
type input "RE: PazPerTout new case: [PERSON_NAME] (1760382283 / 11509553), Employer Reques…"
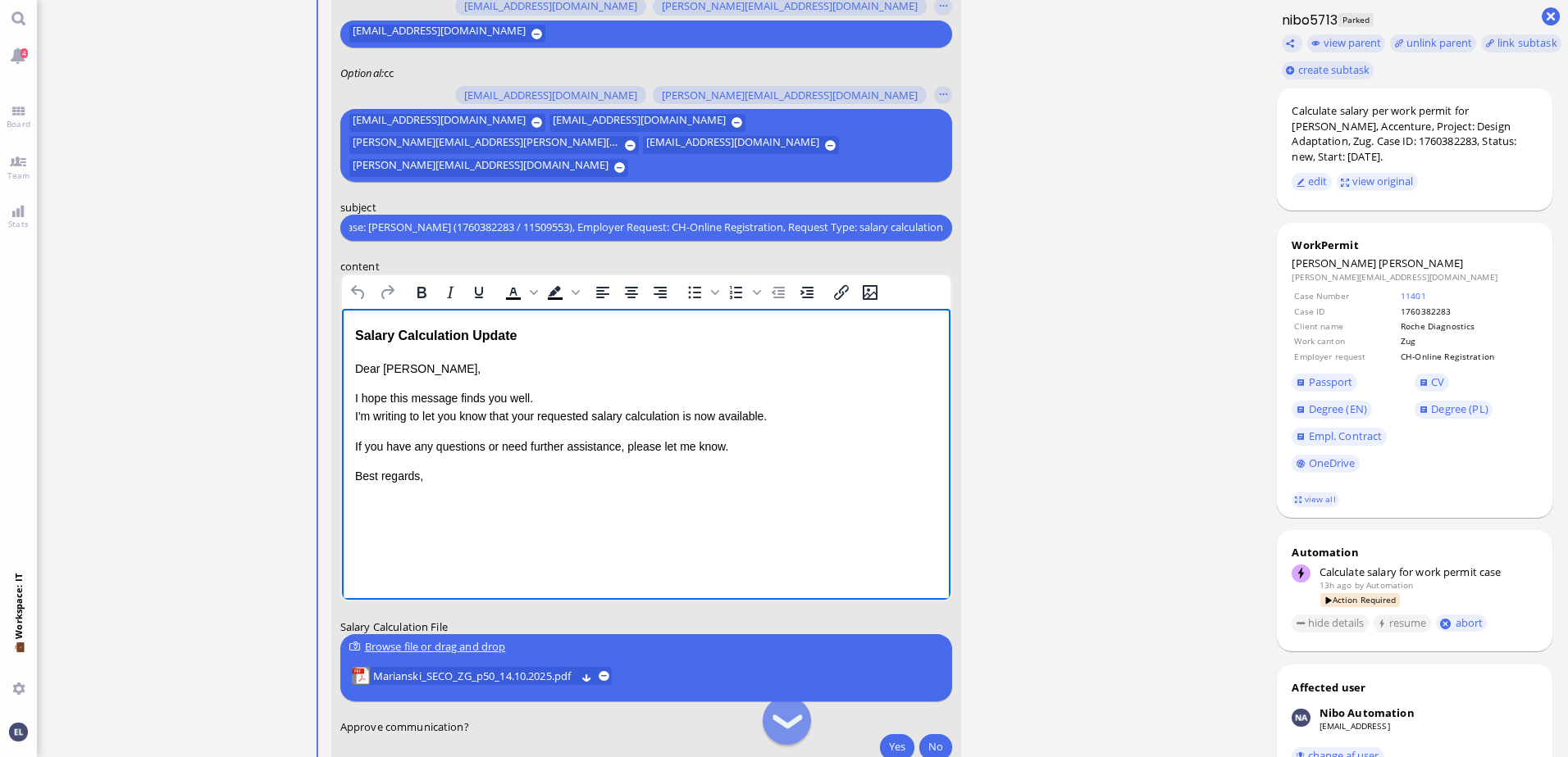
click at [519, 329] on div "Salary Calculation Update" at bounding box center [645, 335] width 582 height 21
drag, startPoint x: 532, startPoint y: 335, endPoint x: 636, endPoint y: 624, distance: 307.1
click at [341, 316] on html "Salary Calculation Update Dear [PERSON_NAME], I hope this message finds you wel…" at bounding box center [645, 405] width 609 height 193
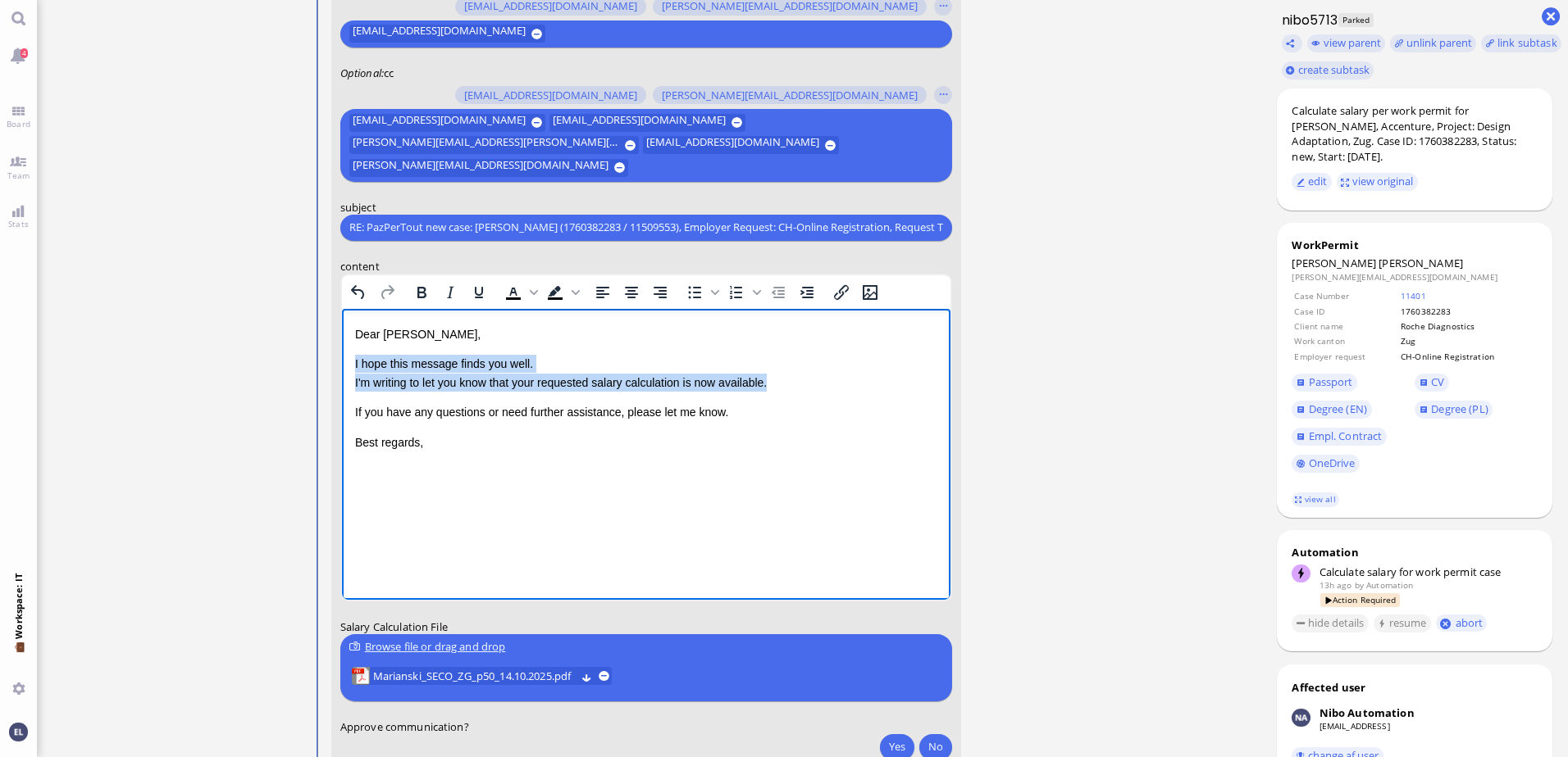
drag, startPoint x: 774, startPoint y: 380, endPoint x: 331, endPoint y: 363, distance: 443.3
click at [341, 363] on html "Dear [PERSON_NAME], I hope this message finds you well. I'm writing to let you …" at bounding box center [645, 388] width 609 height 159
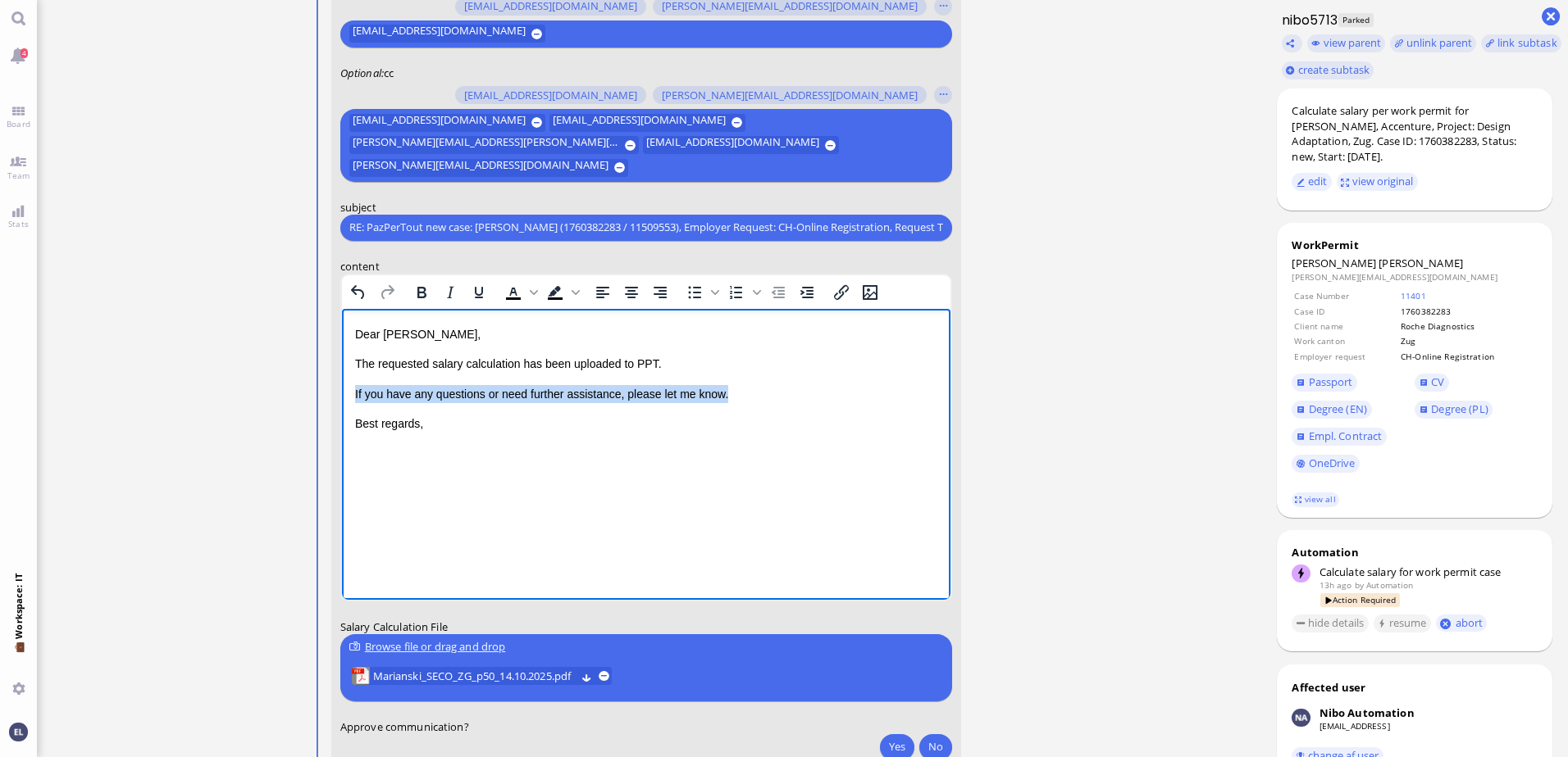
drag, startPoint x: 728, startPoint y: 393, endPoint x: 651, endPoint y: 697, distance: 313.6
click at [341, 387] on html "Dear [PERSON_NAME], The requested salary calculation has been uploaded to PPT. …" at bounding box center [645, 378] width 609 height 141
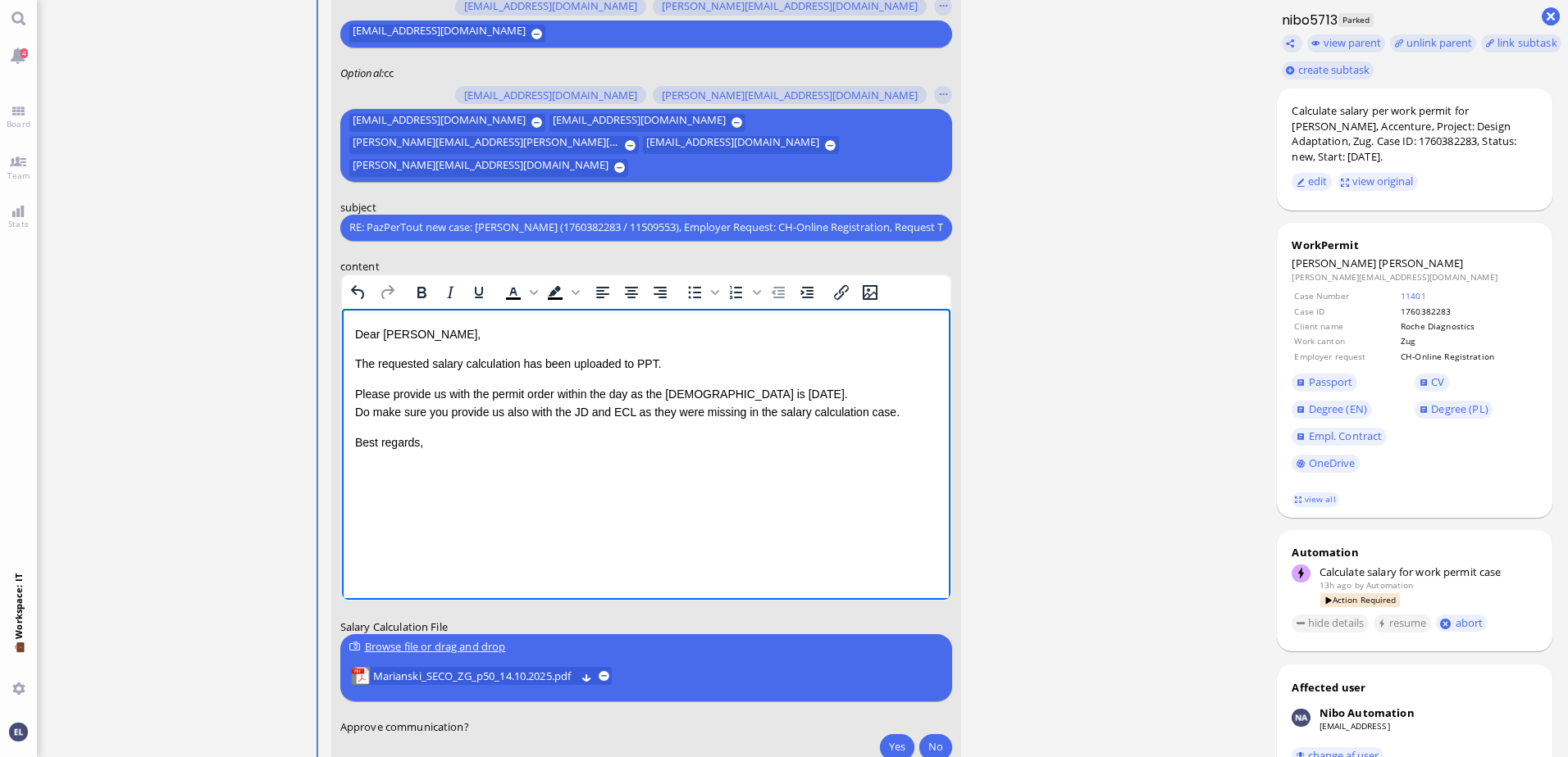
click at [446, 440] on p "Best regards," at bounding box center [645, 441] width 582 height 18
click at [447, 673] on span "Marianski_SECO_ZG_p50_14.10.2025.pdf" at bounding box center [475, 676] width 203 height 18
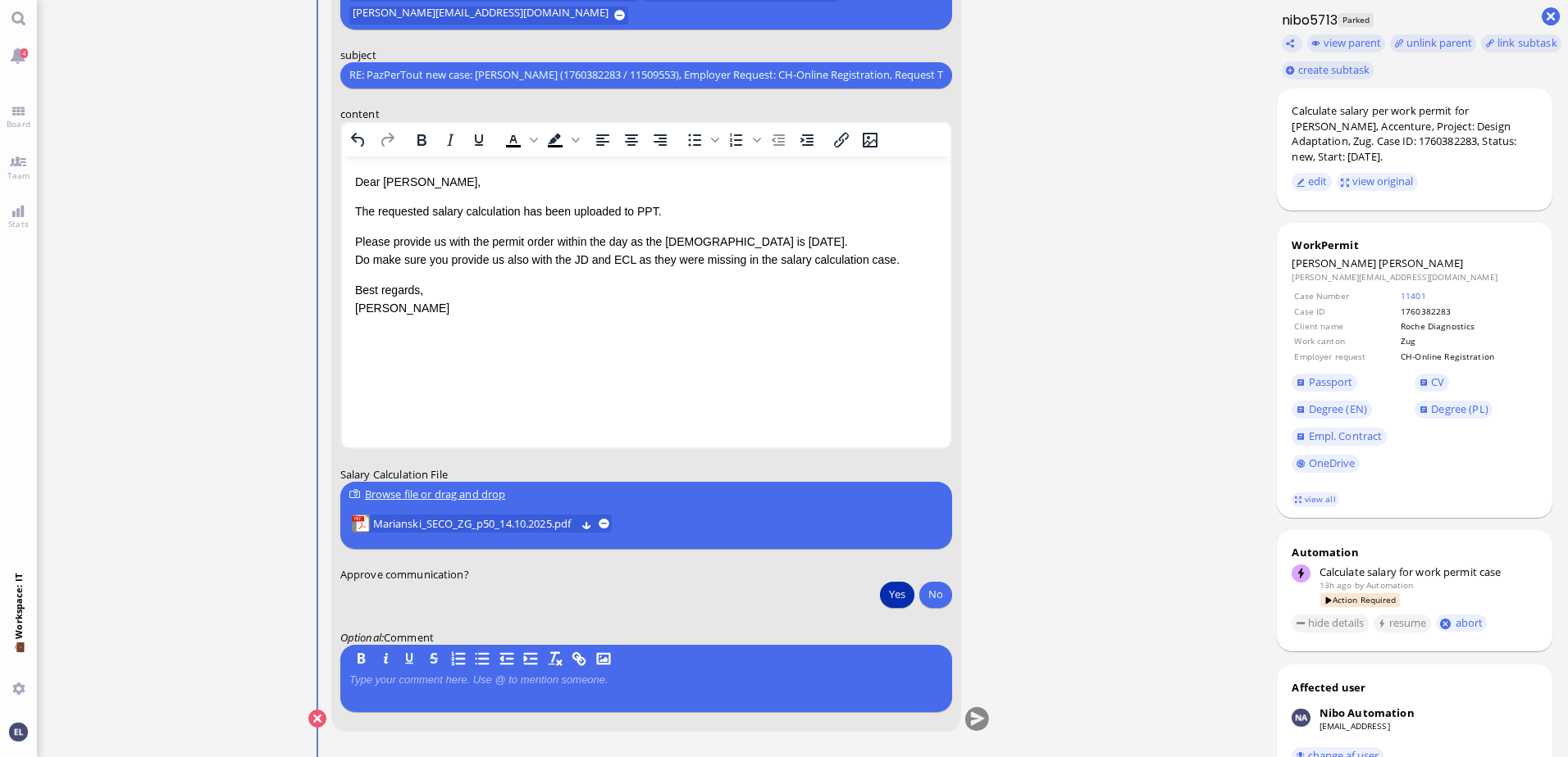
click at [898, 593] on button "Yes" at bounding box center [896, 594] width 34 height 26
click at [972, 717] on button "submit" at bounding box center [978, 719] width 24 height 24
